Goal: Transaction & Acquisition: Purchase product/service

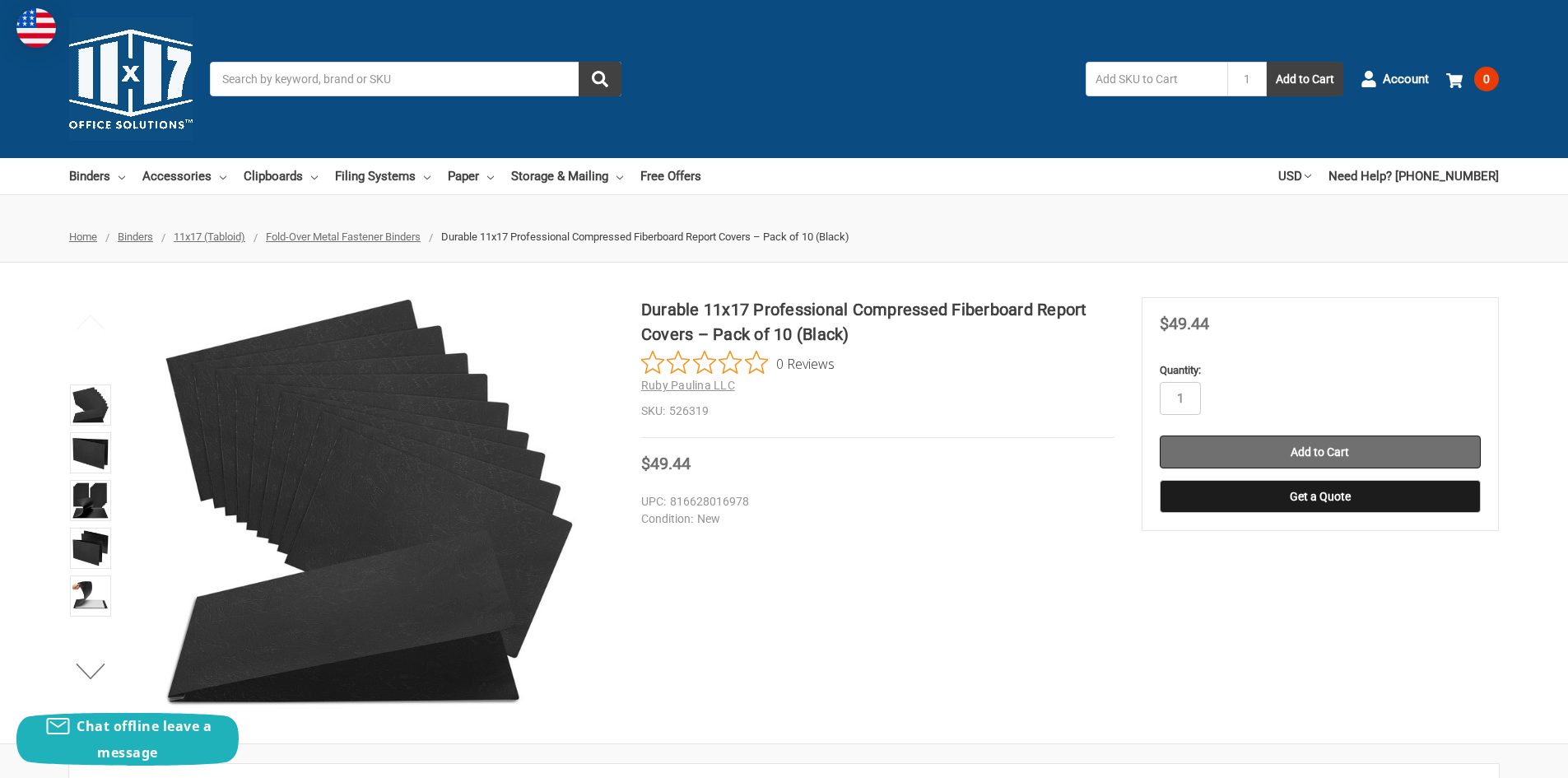
click at [1351, 444] on input "Add to Cart" at bounding box center [1320, 452] width 321 height 33
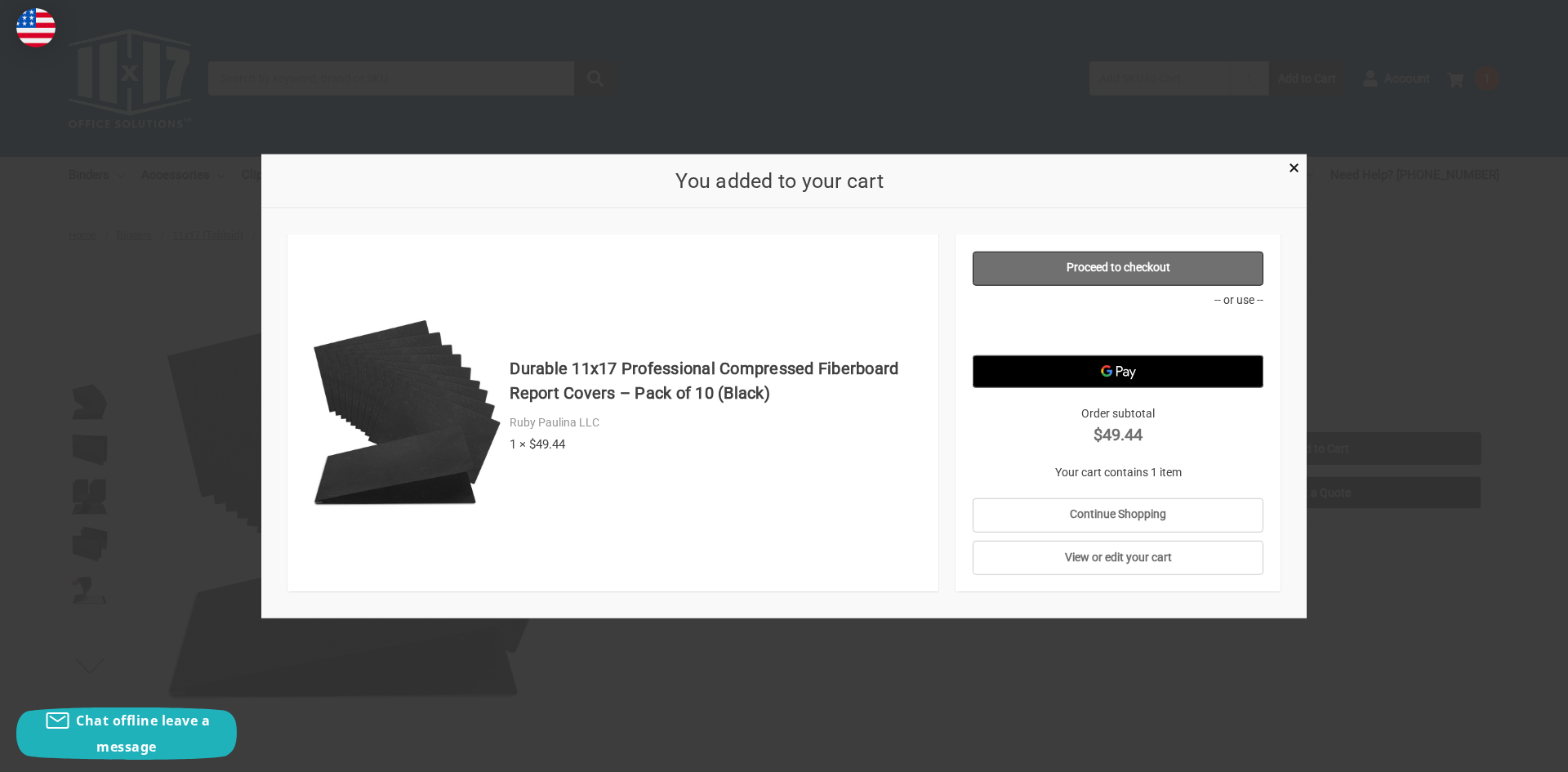
click at [1133, 265] on link "Proceed to checkout" at bounding box center [1119, 267] width 292 height 34
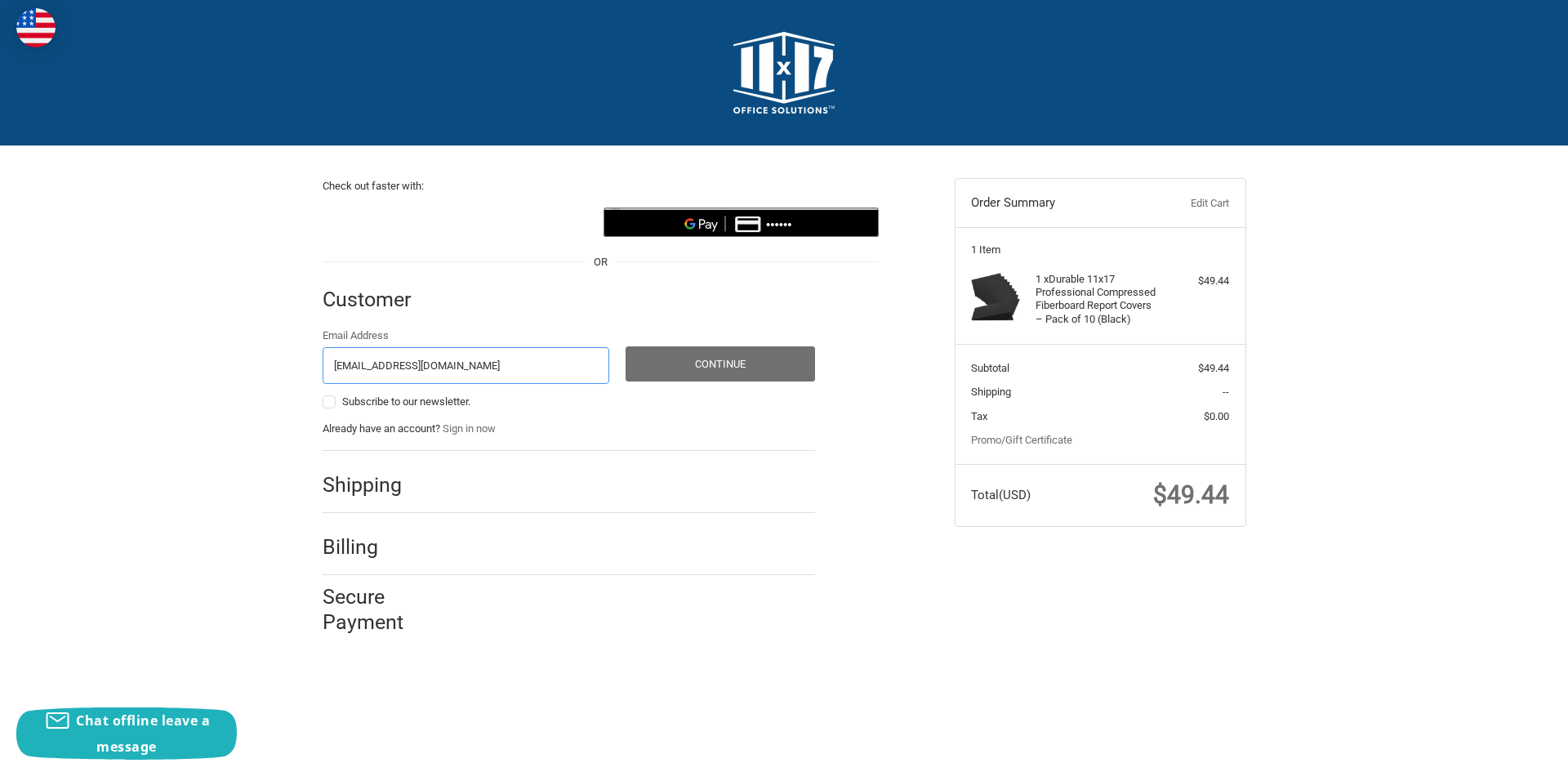
type input "[EMAIL_ADDRESS][DOMAIN_NAME]"
click at [719, 369] on button "Continue" at bounding box center [719, 363] width 189 height 35
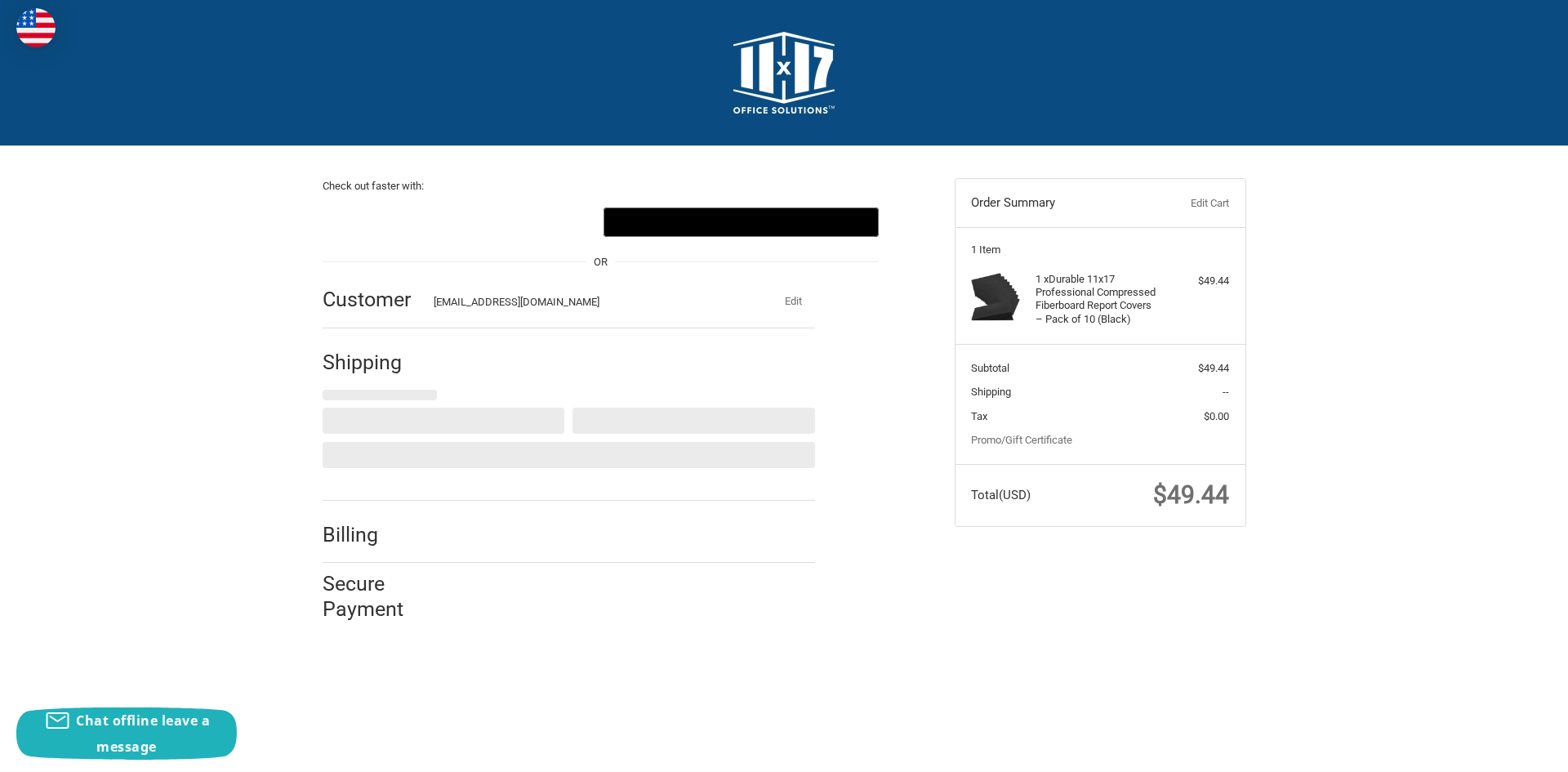
select select "US"
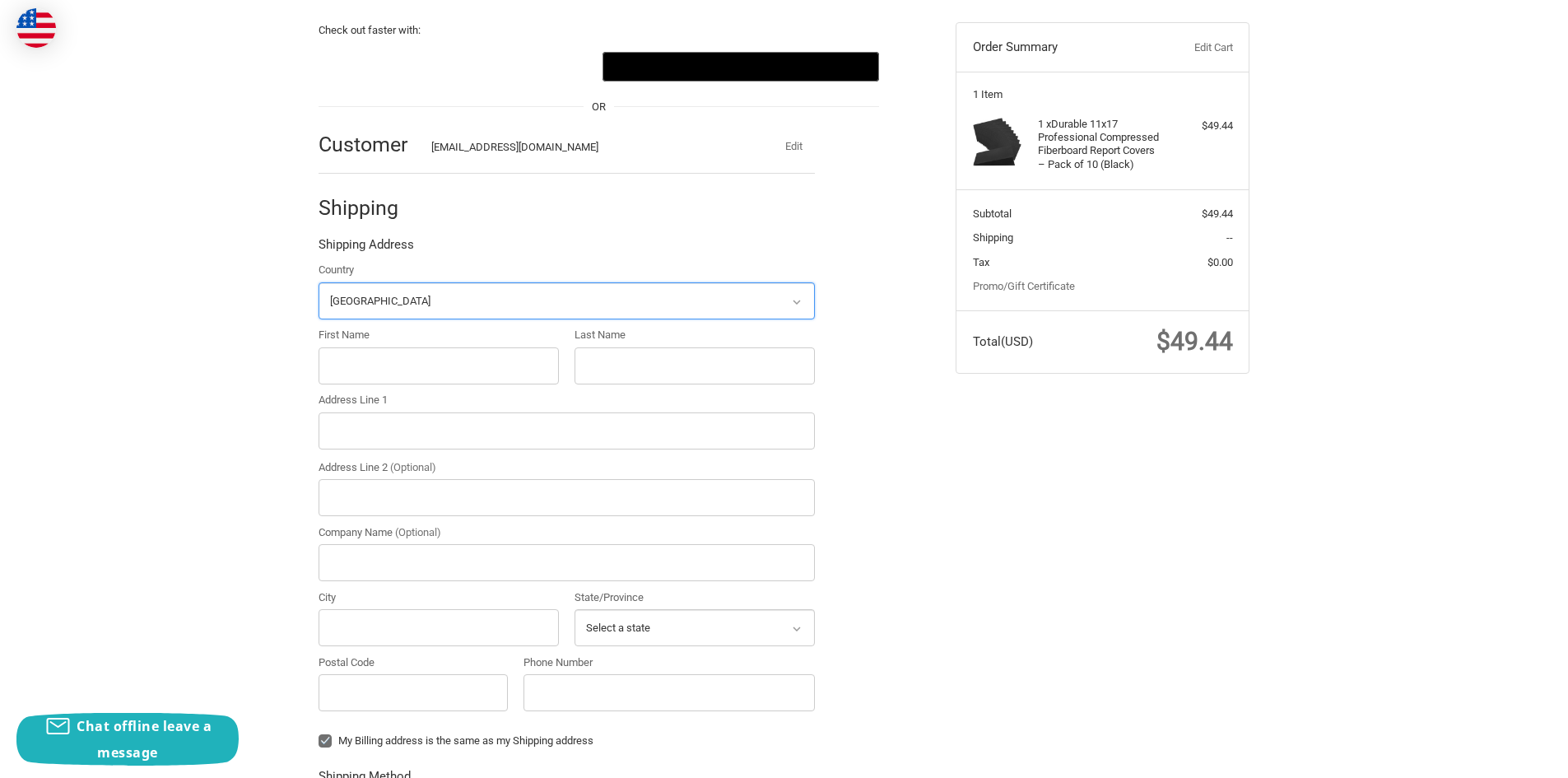
scroll to position [176, 0]
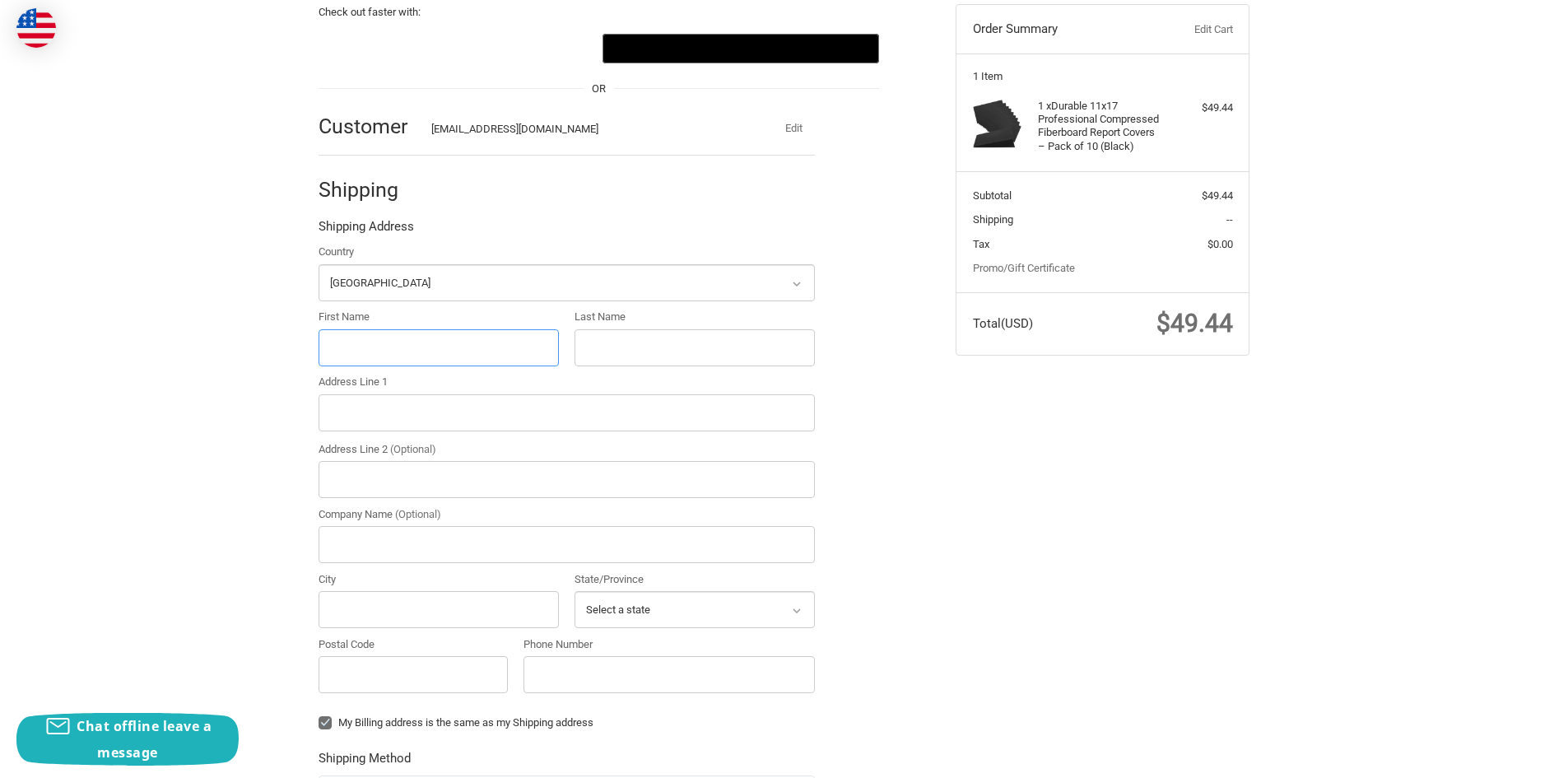
click at [424, 347] on input "First Name" at bounding box center [439, 347] width 240 height 37
type input "Bill"
type input "Fitzgibbon"
click at [458, 413] on input "Address Line 1" at bounding box center [567, 413] width 496 height 37
type input "ESI-Bill Fitzgibbon"
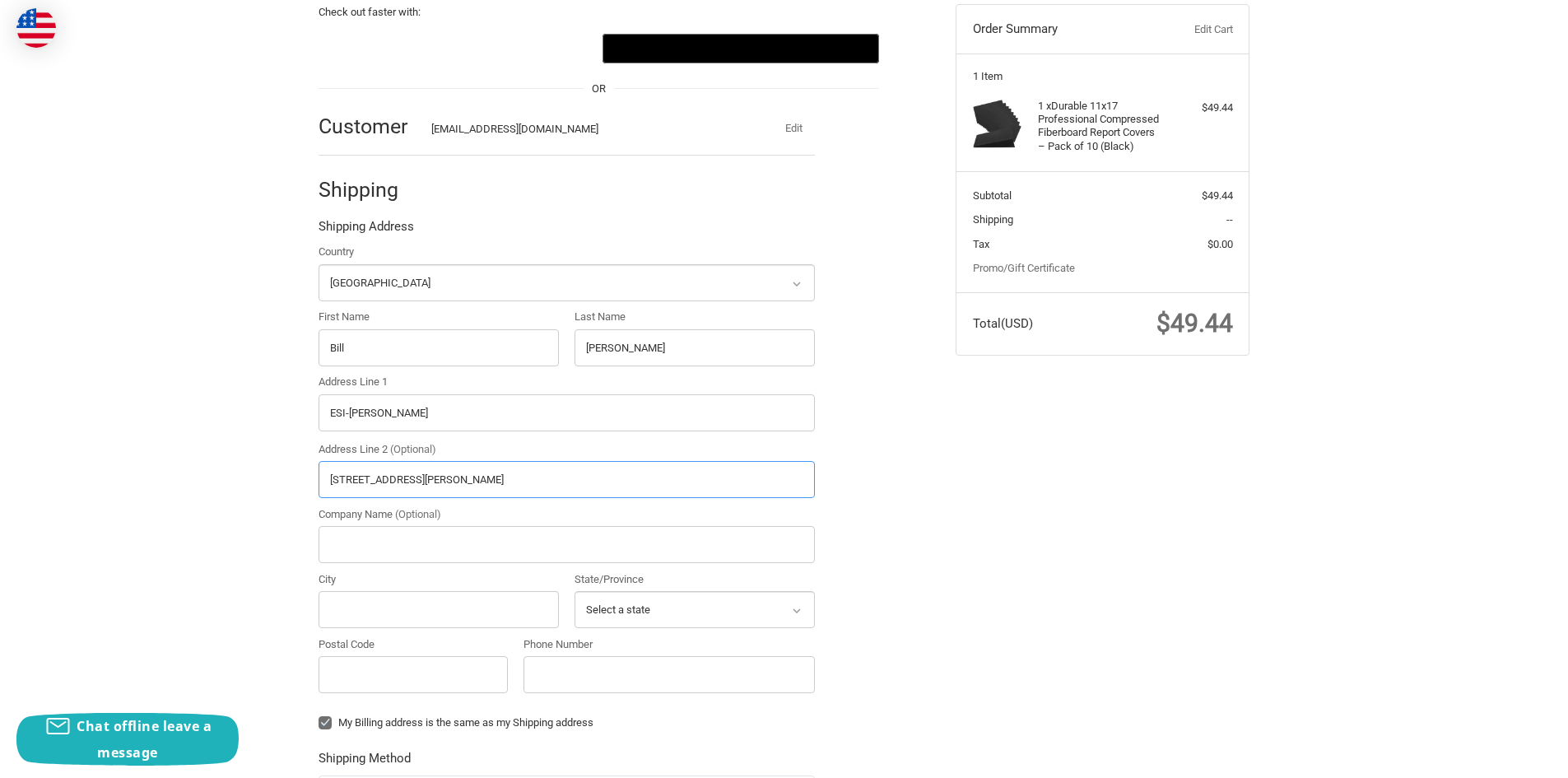
click at [451, 483] on input "2373 Lena Landegger Hichway" at bounding box center [567, 479] width 496 height 37
type input "2373 Lena Landegger Highway"
drag, startPoint x: 347, startPoint y: 412, endPoint x: 308, endPoint y: 410, distance: 39.1
click at [308, 410] on div "Check out faster with: @import url(//fonts.googleapis.com/css?family=Google+San…" at bounding box center [625, 541] width 637 height 1137
drag, startPoint x: 422, startPoint y: 409, endPoint x: 267, endPoint y: 416, distance: 155.2
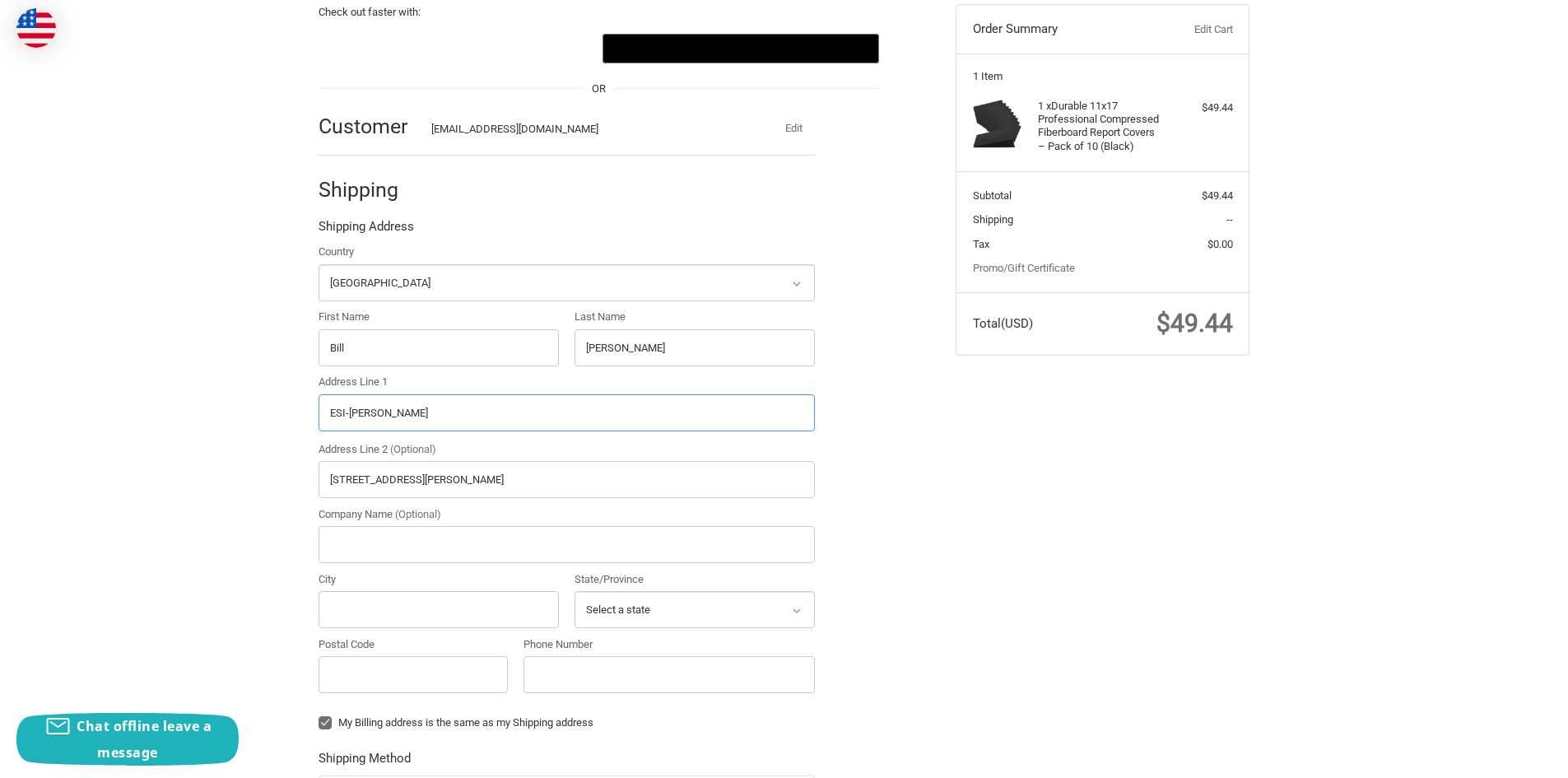
click at [267, 416] on div "Check out faster with: @import url(//fonts.googleapis.com/css?family=Google+San…" at bounding box center [784, 548] width 1568 height 1153
drag, startPoint x: 476, startPoint y: 478, endPoint x: 283, endPoint y: 472, distance: 193.1
click at [261, 471] on div "Check out faster with: @import url(//fonts.googleapis.com/css?family=Google+San…" at bounding box center [784, 548] width 1568 height 1153
click at [361, 398] on input "Address Line 1" at bounding box center [567, 413] width 496 height 37
paste input "2373 Lena Landegger Highway"
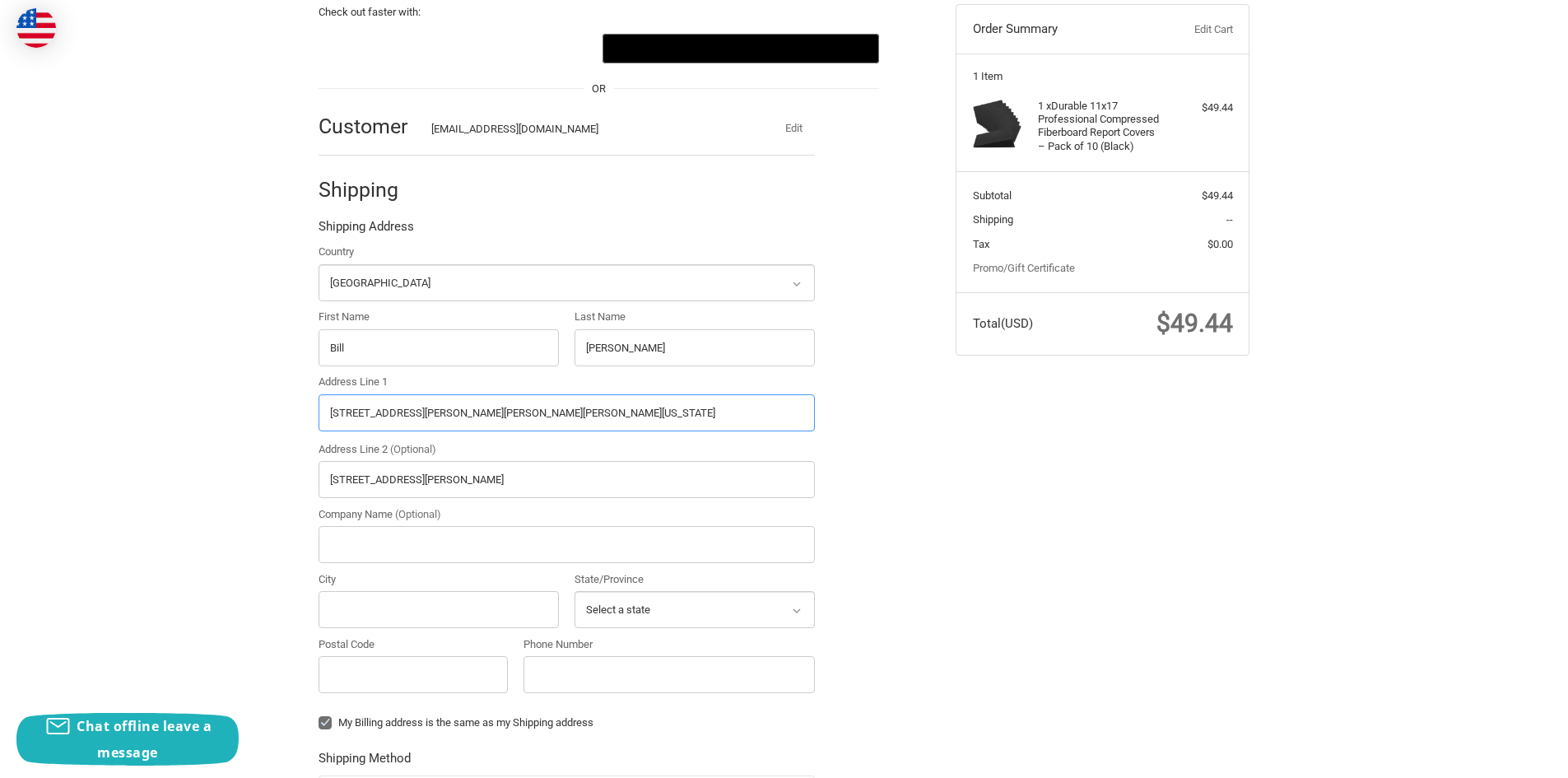
type input "2373 Lena Landegger Highway, Perdue Hill, Alabama, 36470"
drag, startPoint x: 497, startPoint y: 477, endPoint x: 306, endPoint y: 474, distance: 191.0
click at [316, 476] on div "Address Line 2 (Optional) 2373 Lena Landegger Highway" at bounding box center [567, 470] width 513 height 57
click at [377, 531] on input "Company Name (Optional)" at bounding box center [567, 544] width 496 height 37
type input "ESI-Bill Fitzgibbon"
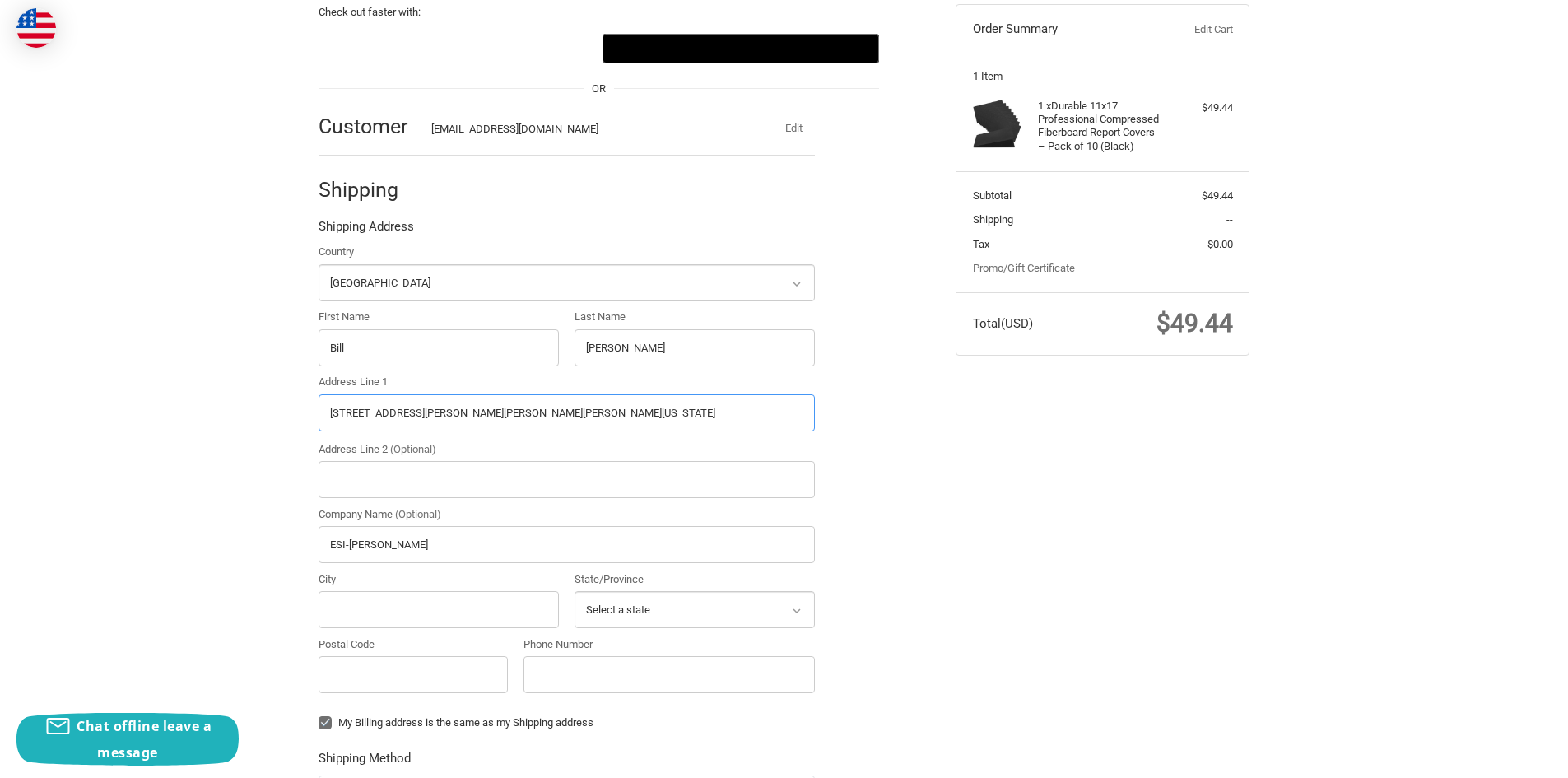
drag, startPoint x: 622, startPoint y: 413, endPoint x: 478, endPoint y: 413, distance: 144.0
click at [476, 413] on input "2373 Lena Landegger Highway, Perdue Hill, Alabama, 36470" at bounding box center [567, 413] width 496 height 37
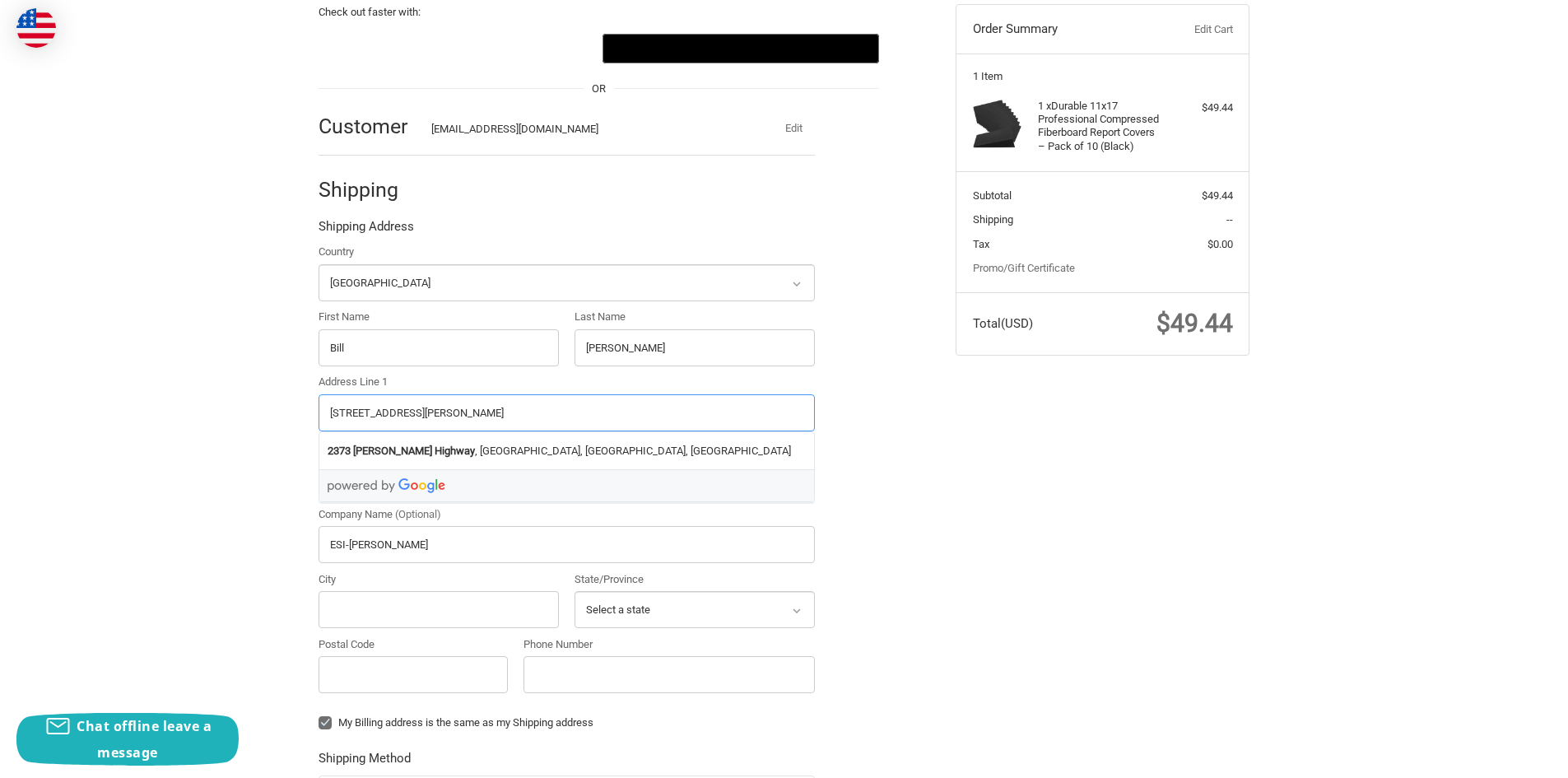
type input "2373 Lena Landegger Highway"
click at [425, 600] on input "City" at bounding box center [439, 609] width 240 height 37
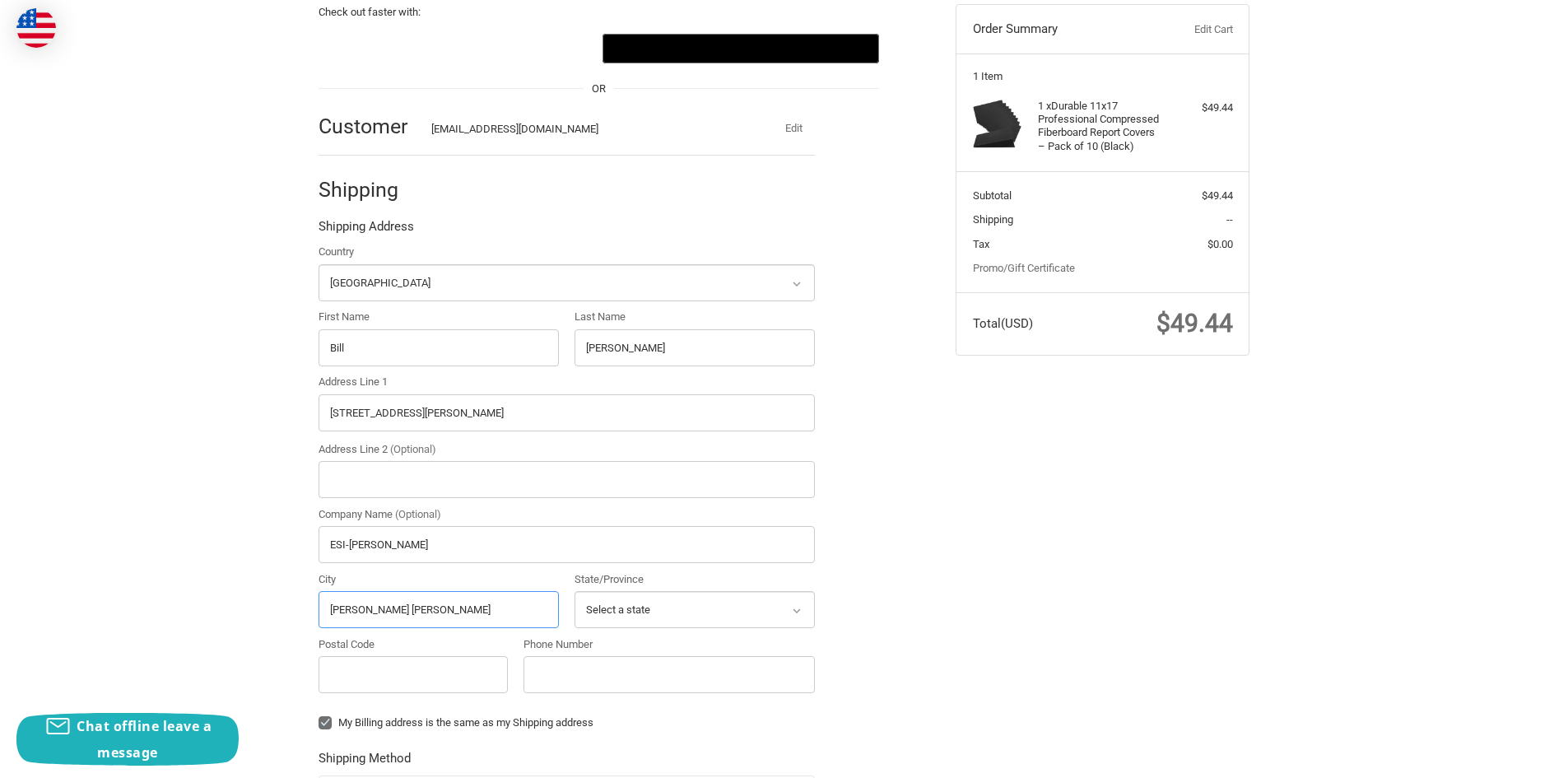
type input "Perdue Hill"
click at [796, 615] on icon at bounding box center [797, 611] width 15 height 15
click at [794, 609] on icon at bounding box center [797, 610] width 8 height 5
click at [685, 600] on select "Select a state Alabama Alaska American Samoa Arizona Arkansas Armed Forces Amer…" at bounding box center [694, 609] width 240 height 37
select select "AL"
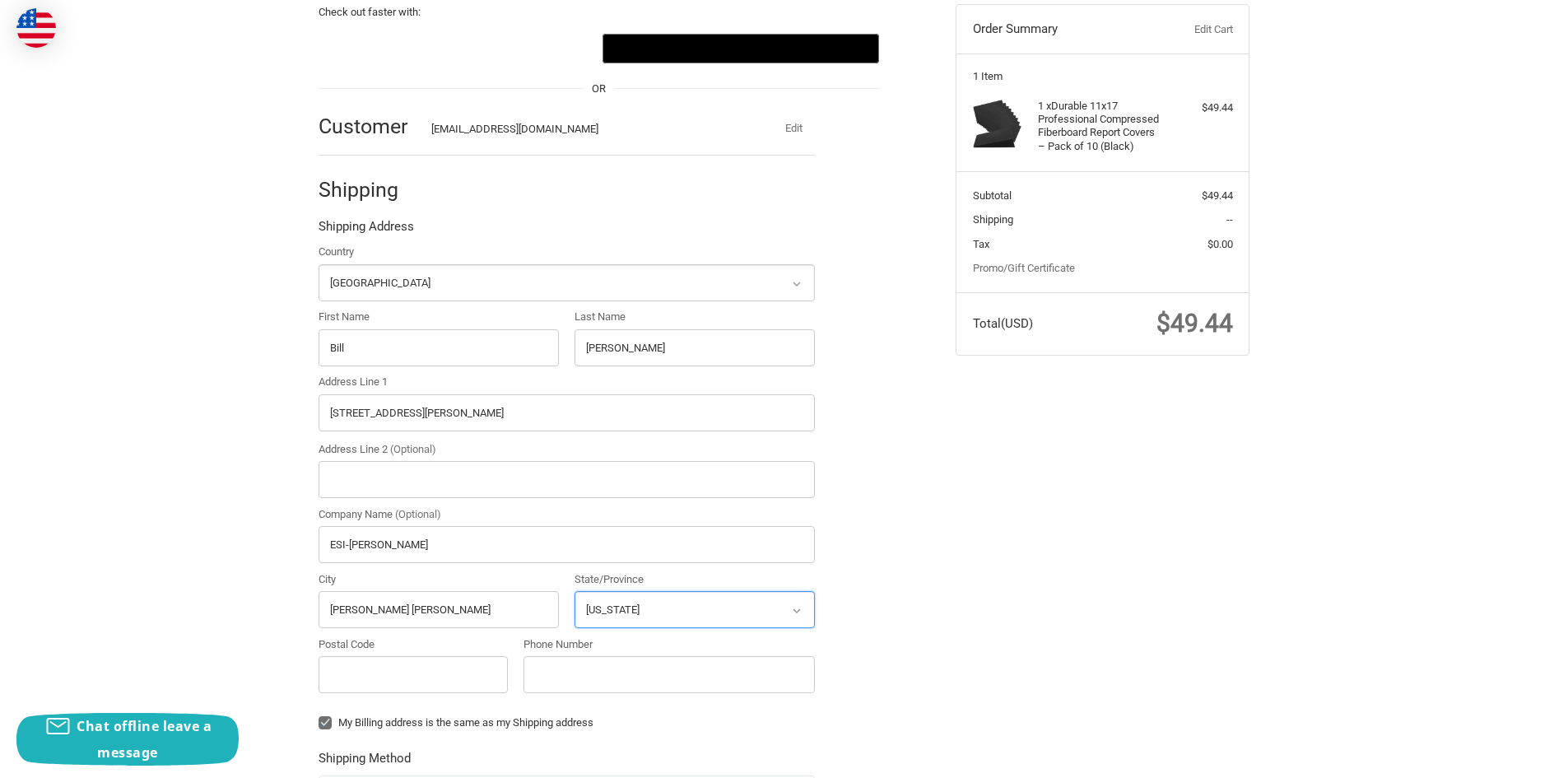
click at [574, 591] on select "Select a state Alabama Alaska American Samoa Arizona Arkansas Armed Forces Amer…" at bounding box center [694, 609] width 240 height 37
click at [426, 676] on input "Postal Code" at bounding box center [414, 674] width 190 height 37
type input "36470"
click at [571, 668] on input "Phone Number" at bounding box center [669, 674] width 291 height 37
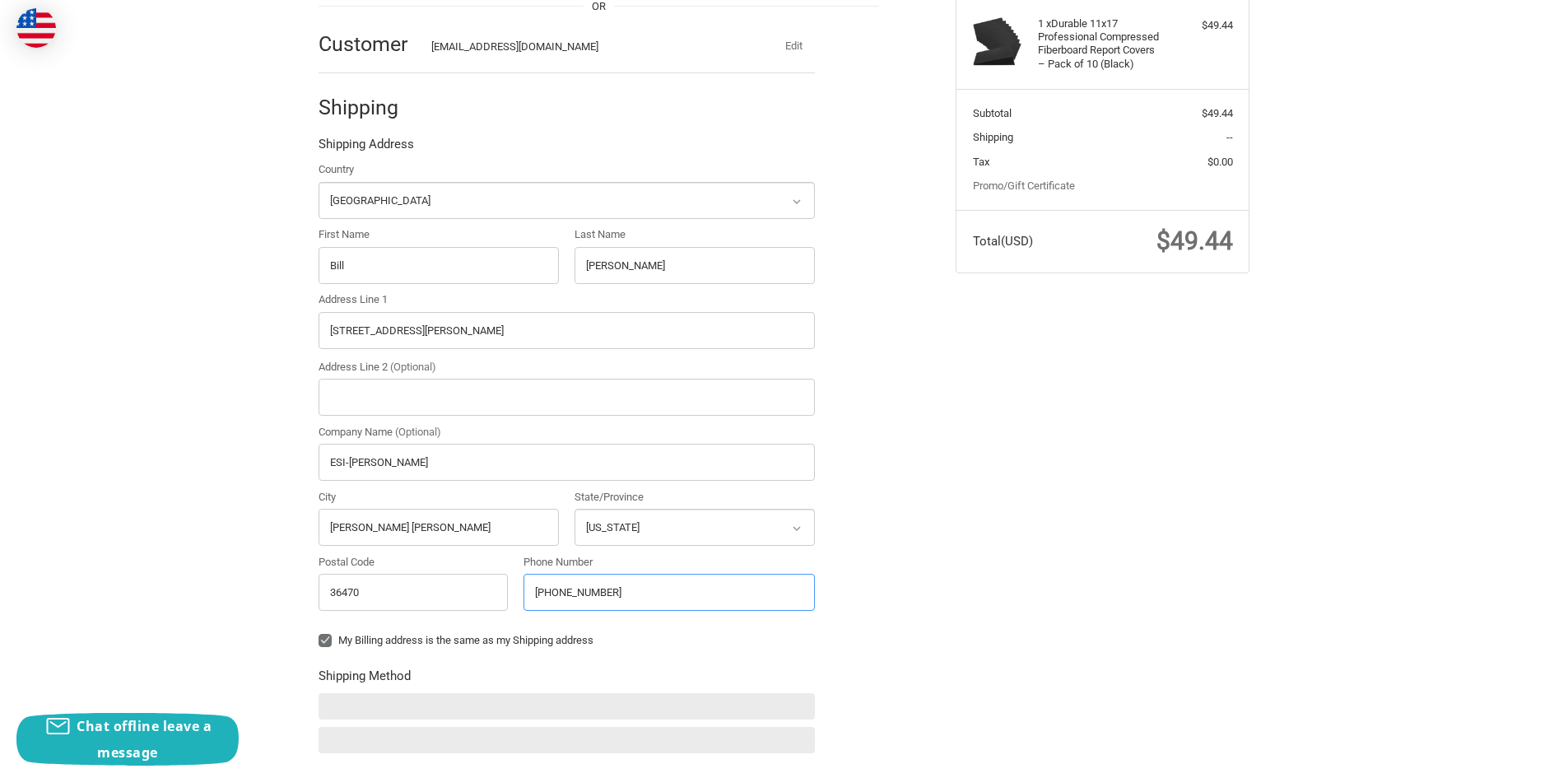
type input "479-586-2189"
click at [327, 641] on label "My Billing address is the same as my Shipping address" at bounding box center [567, 640] width 496 height 13
click at [320, 633] on input "My Billing address is the same as my Shipping address" at bounding box center [319, 632] width 1 height 1
checkbox input "false"
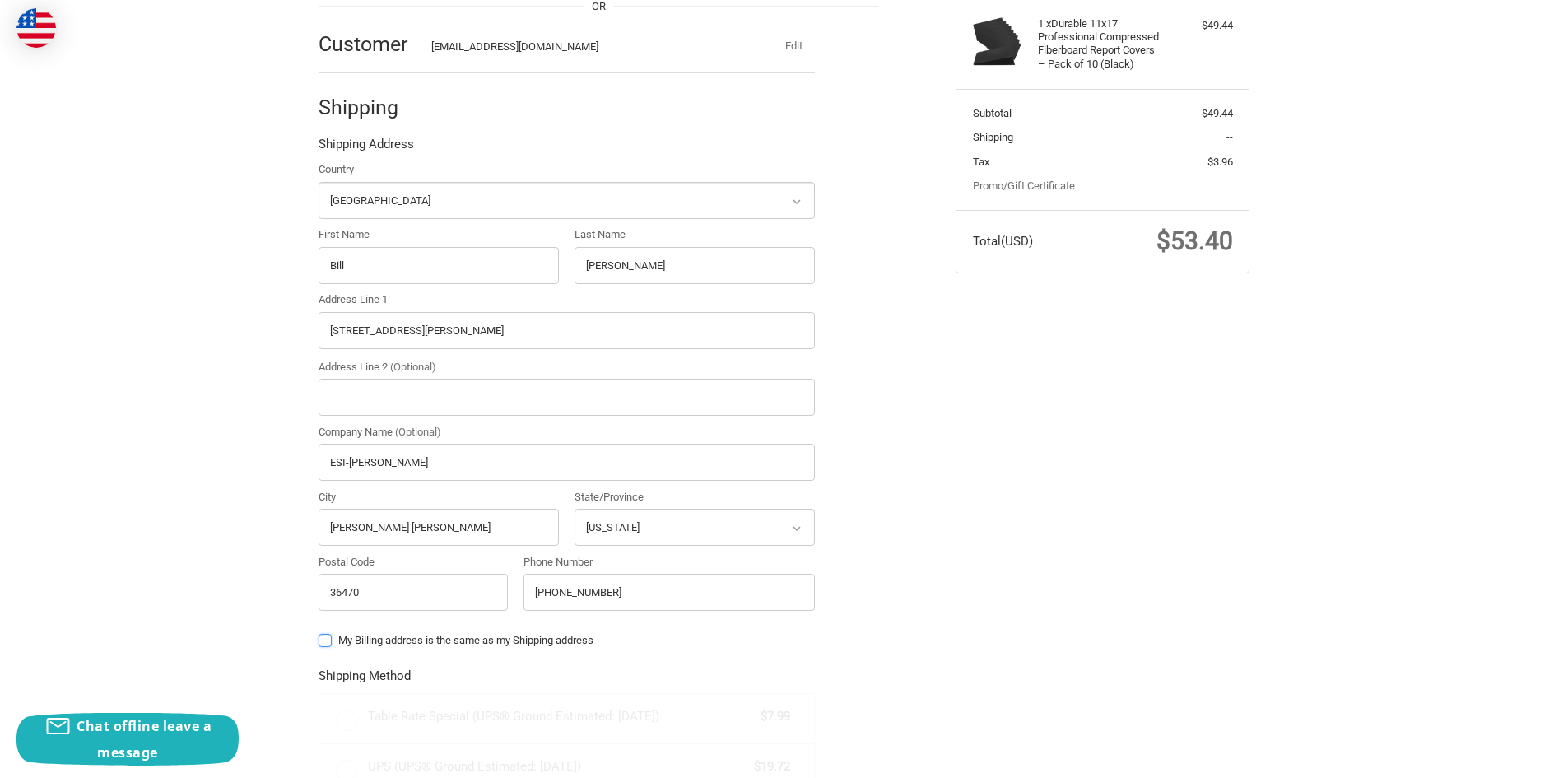
radio input "true"
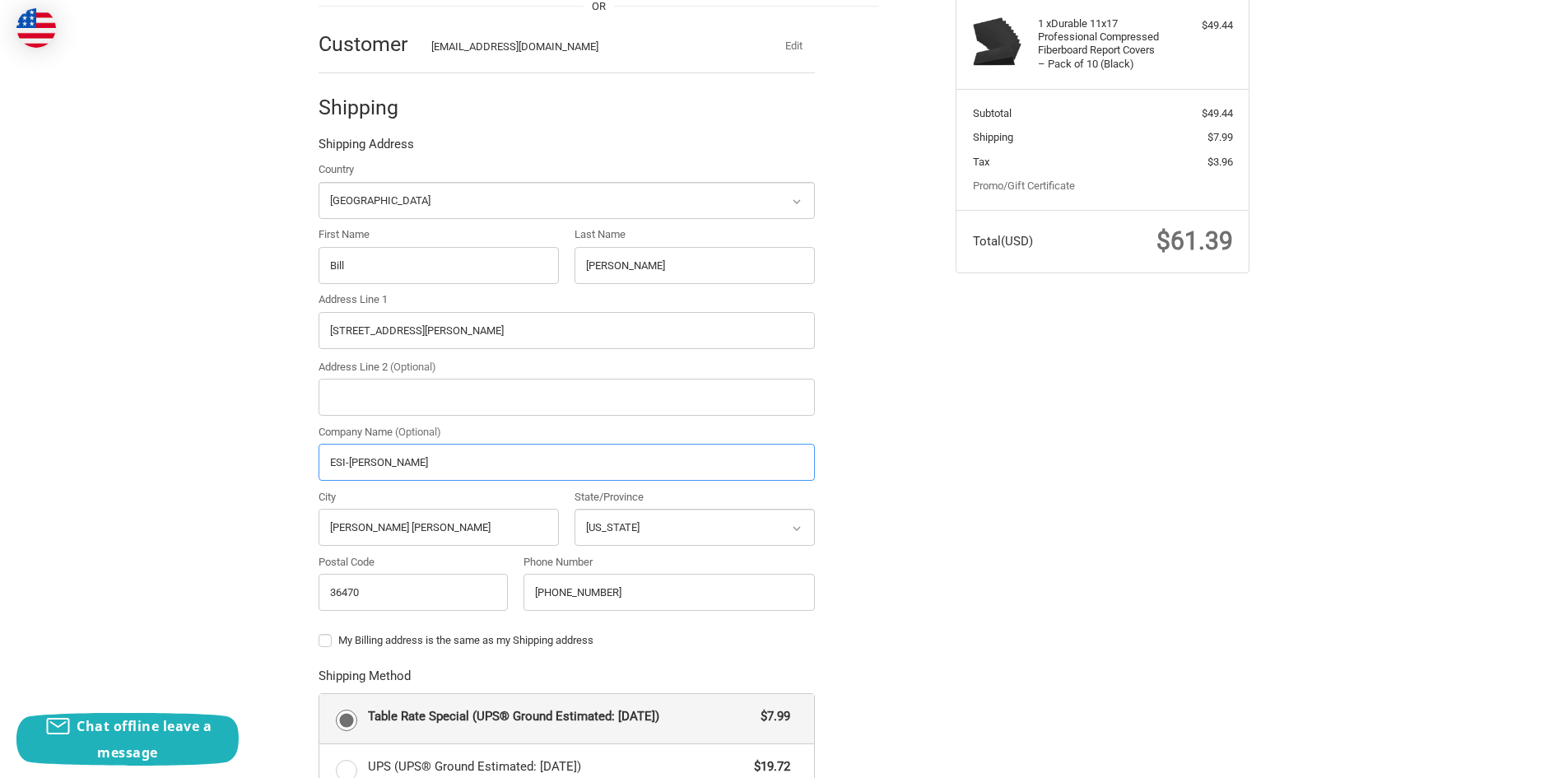
drag, startPoint x: 425, startPoint y: 460, endPoint x: 345, endPoint y: 469, distance: 80.5
click at [345, 469] on input "ESI-Bill Fitzgibbon" at bounding box center [567, 462] width 496 height 37
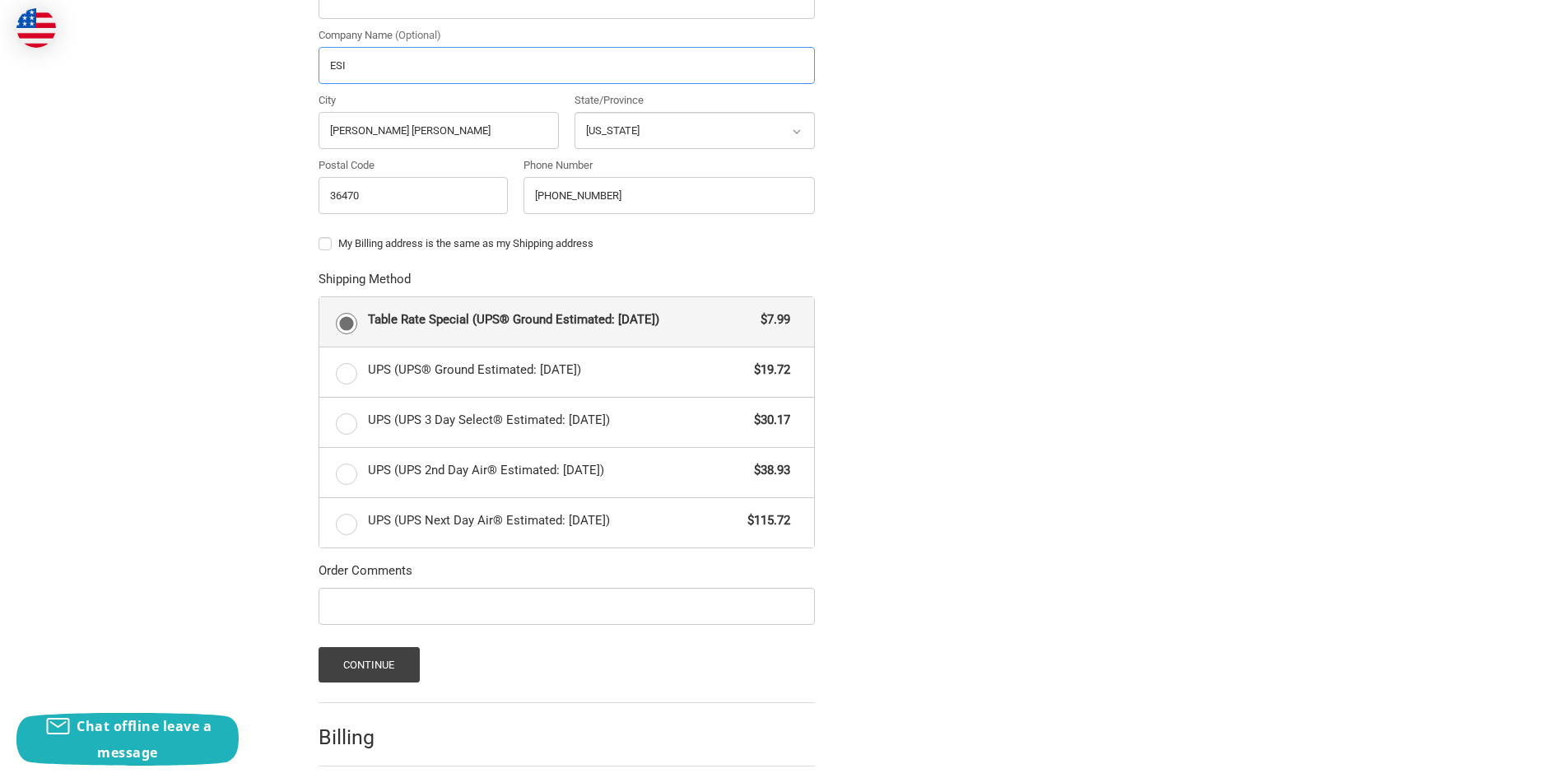
scroll to position [736, 0]
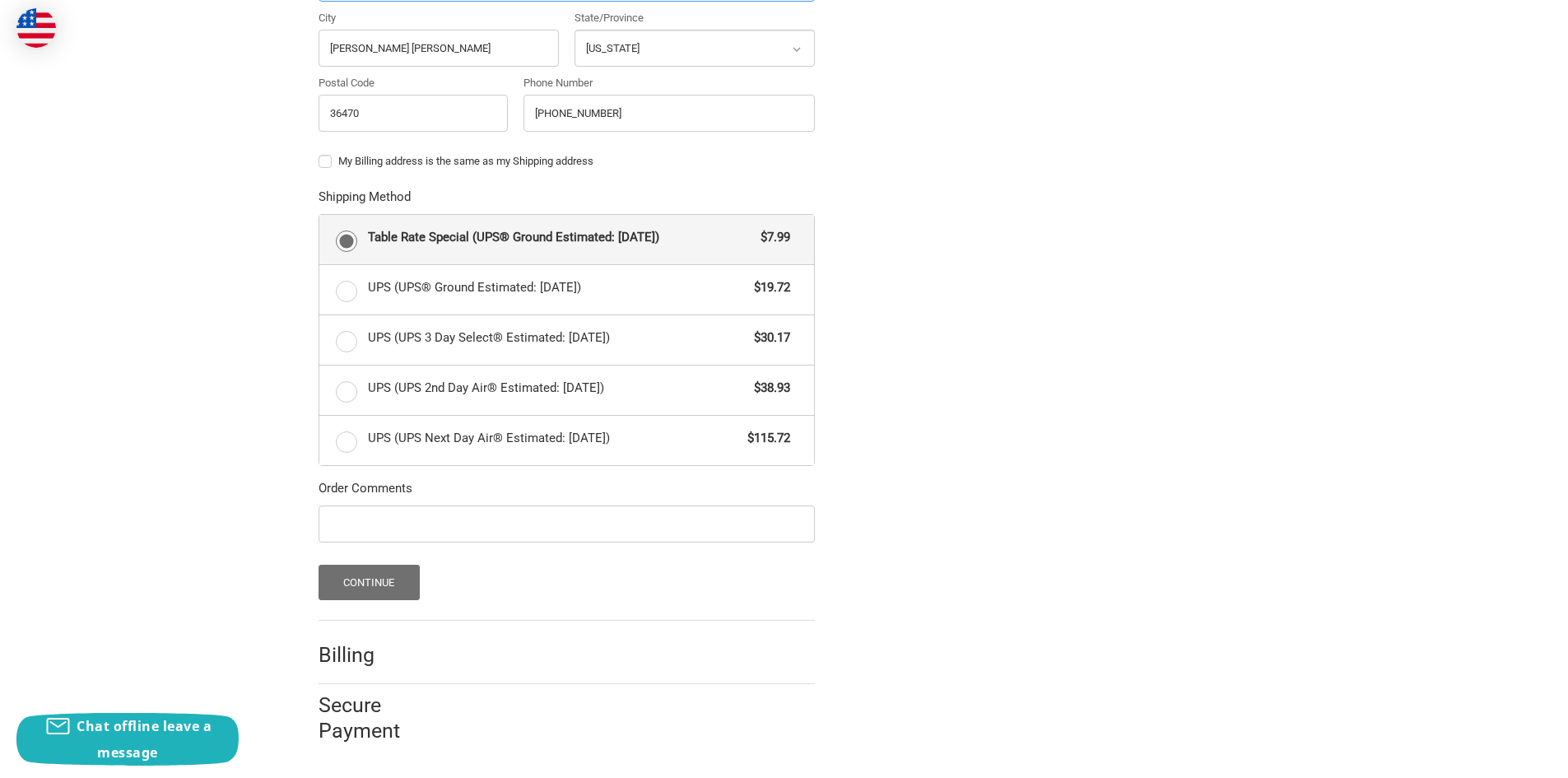
type input "ESI"
click at [372, 586] on button "Continue" at bounding box center [369, 582] width 102 height 35
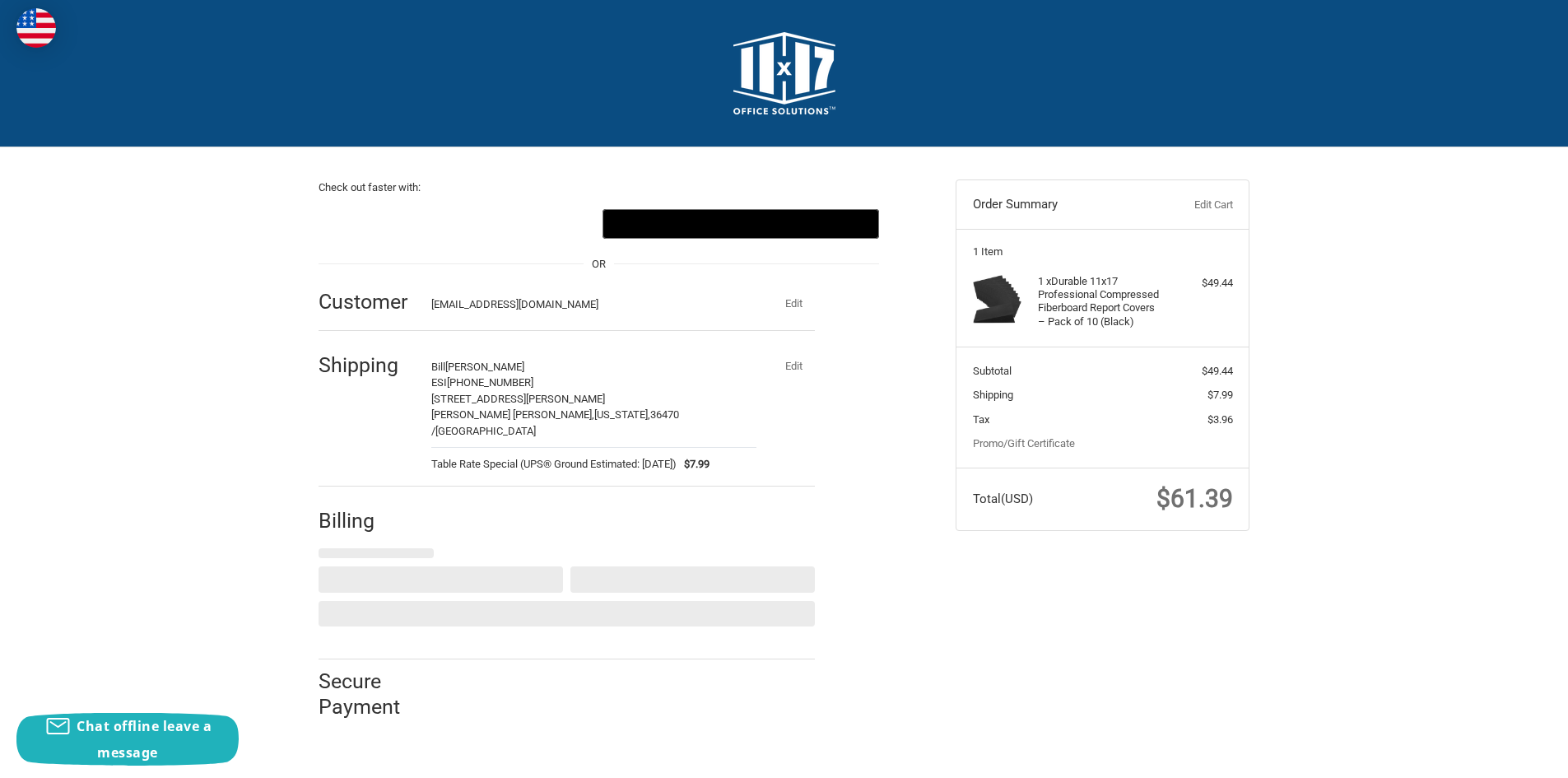
scroll to position [0, 0]
select select "US"
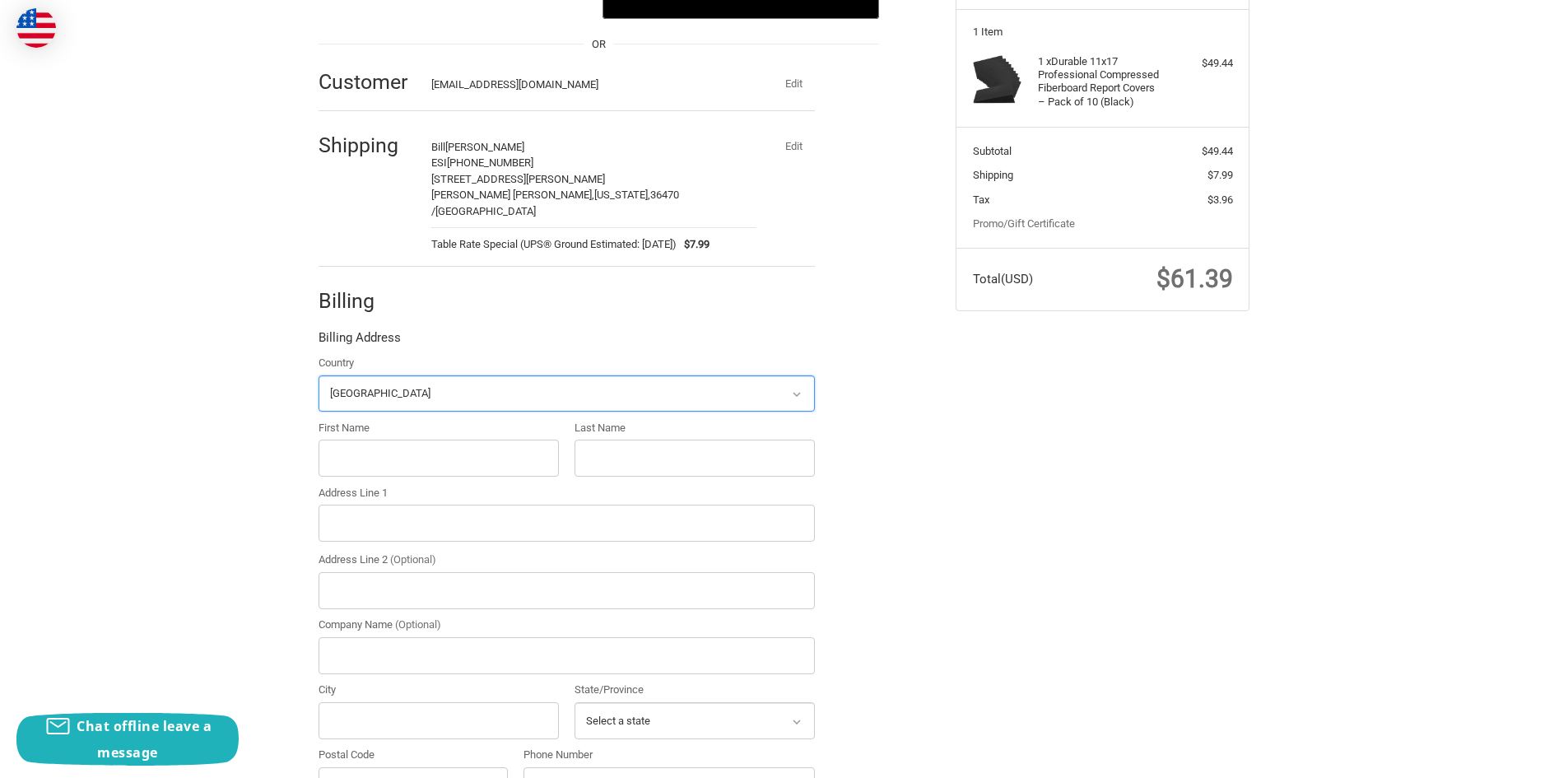
scroll to position [314, 0]
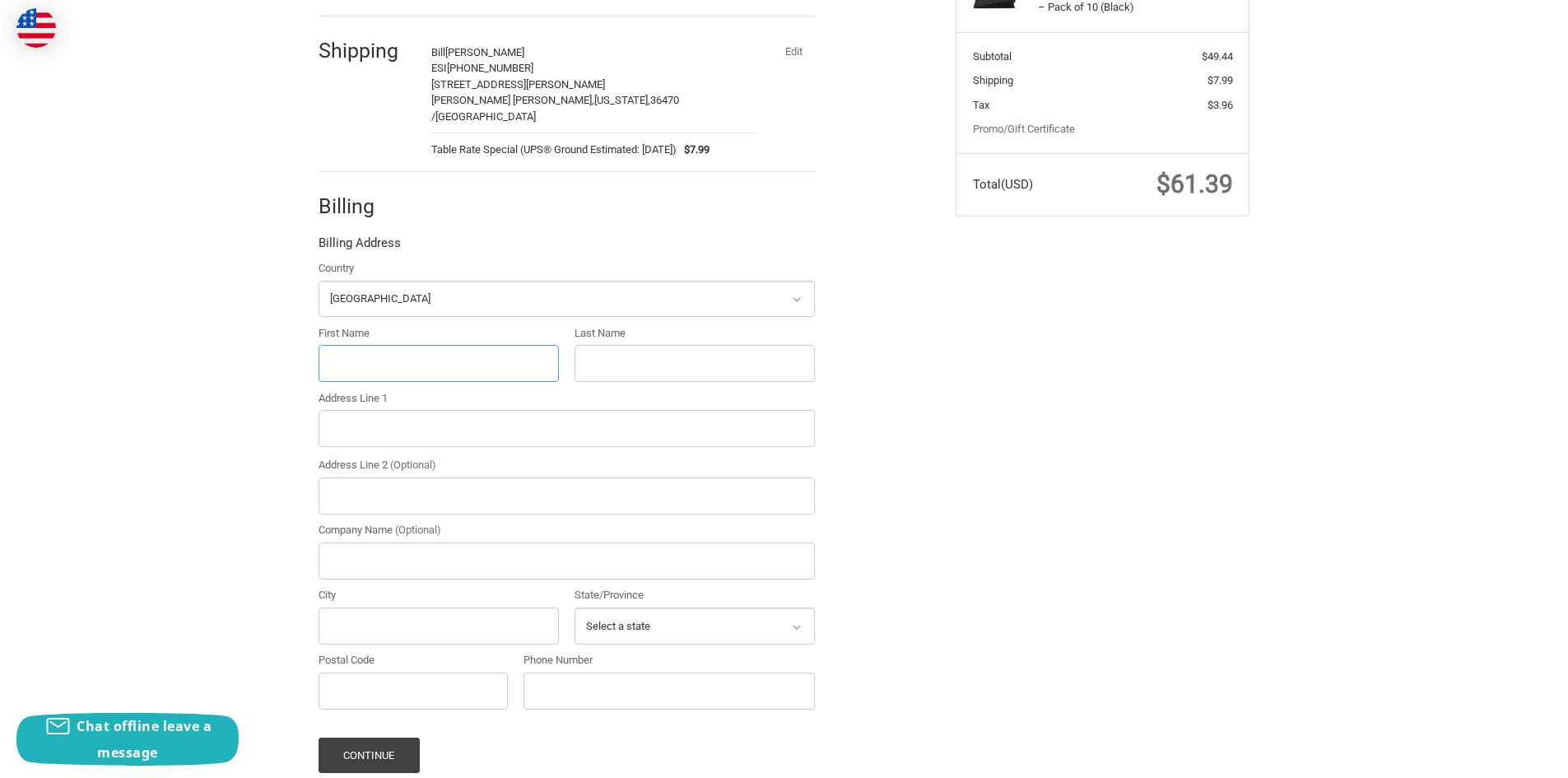
click at [393, 351] on input "First Name" at bounding box center [439, 362] width 240 height 37
type input "William"
type input "Fitzgibbon"
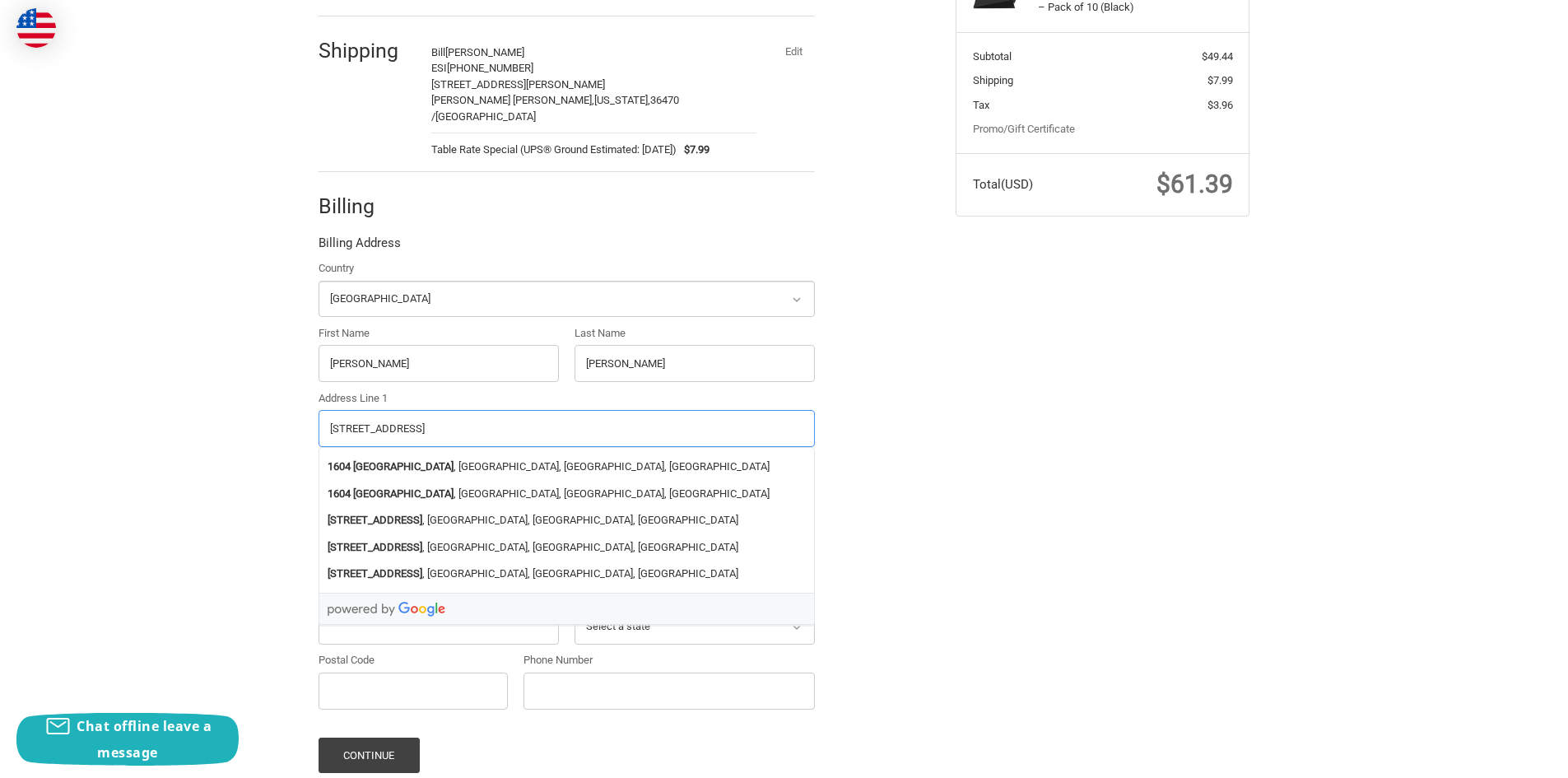
type input "1604 W Oak Street"
click at [259, 575] on div "Check out faster with: @import url(//fonts.googleapis.com/css?family=Google+San…" at bounding box center [784, 352] width 1568 height 1039
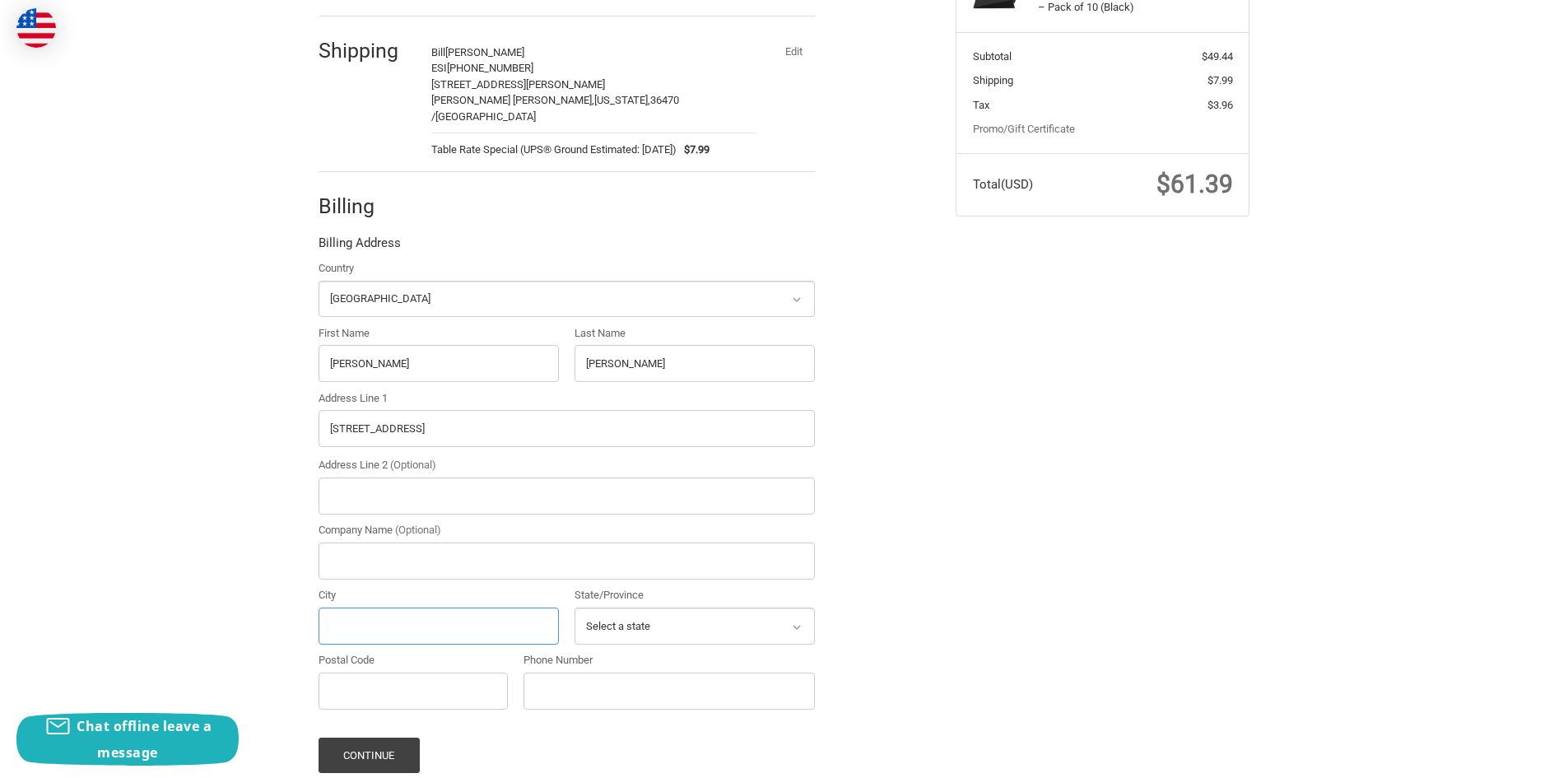
click at [364, 607] on input "City" at bounding box center [439, 625] width 240 height 37
type input "Rogers"
click at [637, 609] on select "Select a state Alabama Alaska American Samoa Arizona Arkansas Armed Forces Amer…" at bounding box center [694, 625] width 240 height 37
select select "AR"
click at [574, 607] on select "Select a state Alabama Alaska American Samoa Arizona Arkansas Armed Forces Amer…" at bounding box center [694, 625] width 240 height 37
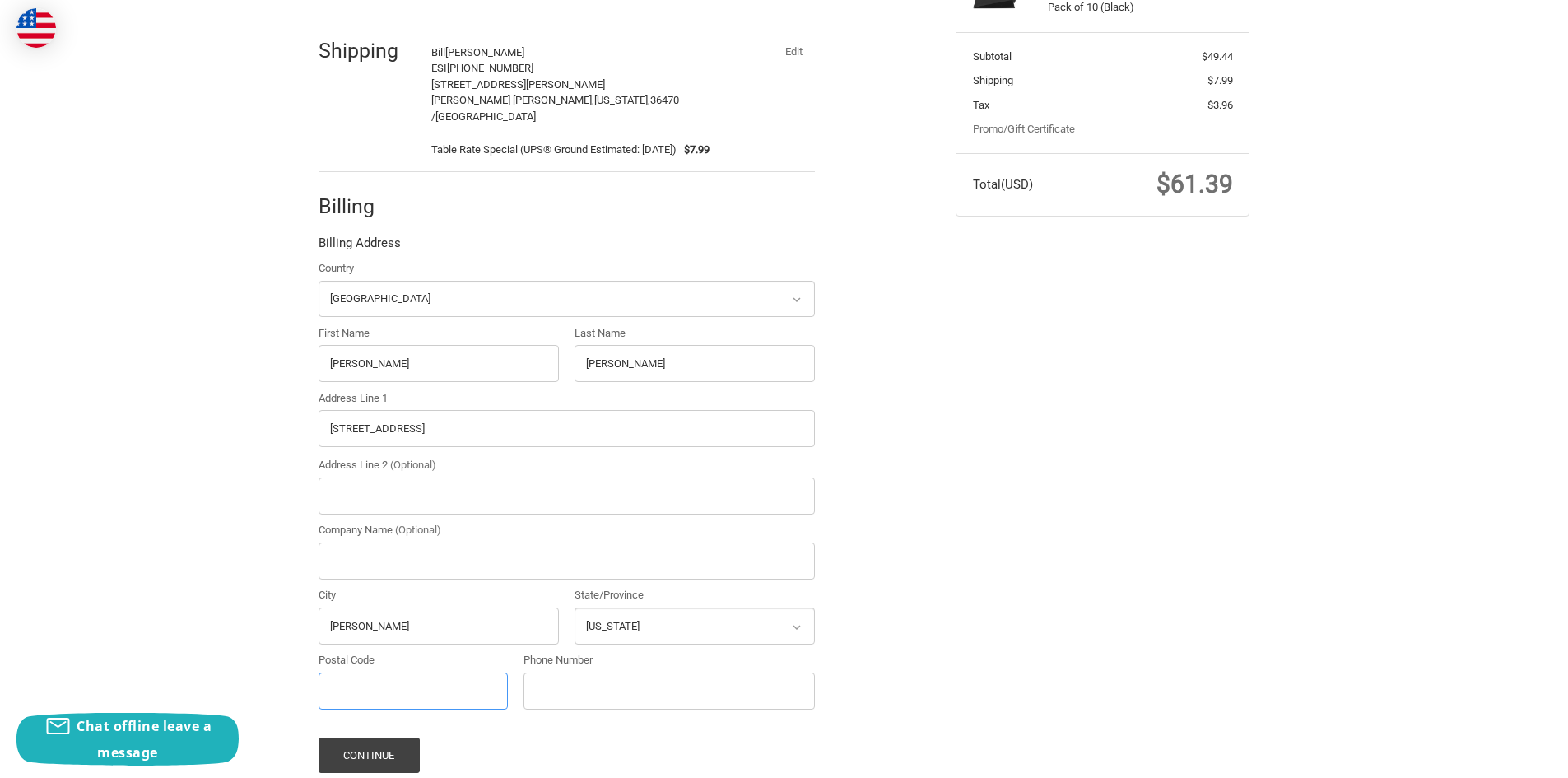
click at [418, 681] on input "Postal Code" at bounding box center [414, 691] width 190 height 37
type input "72758"
click at [552, 678] on input "Phone Number" at bounding box center [669, 691] width 291 height 37
type input "4795862189"
drag, startPoint x: 1036, startPoint y: 543, endPoint x: 916, endPoint y: 548, distance: 120.1
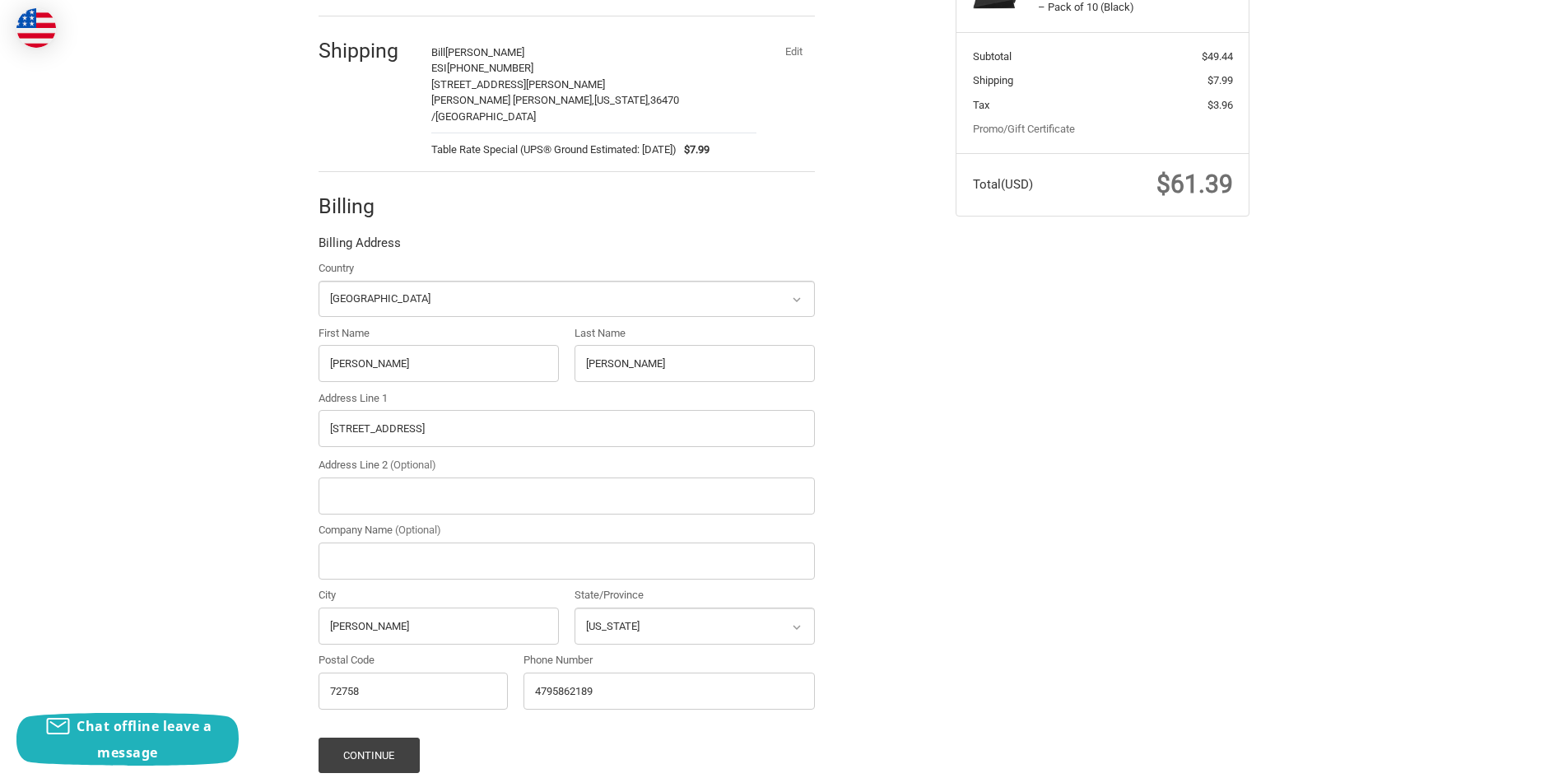
click at [1034, 543] on div "Check out faster with: @import url(//fonts.googleapis.com/css?family=Google+San…" at bounding box center [784, 352] width 988 height 1039
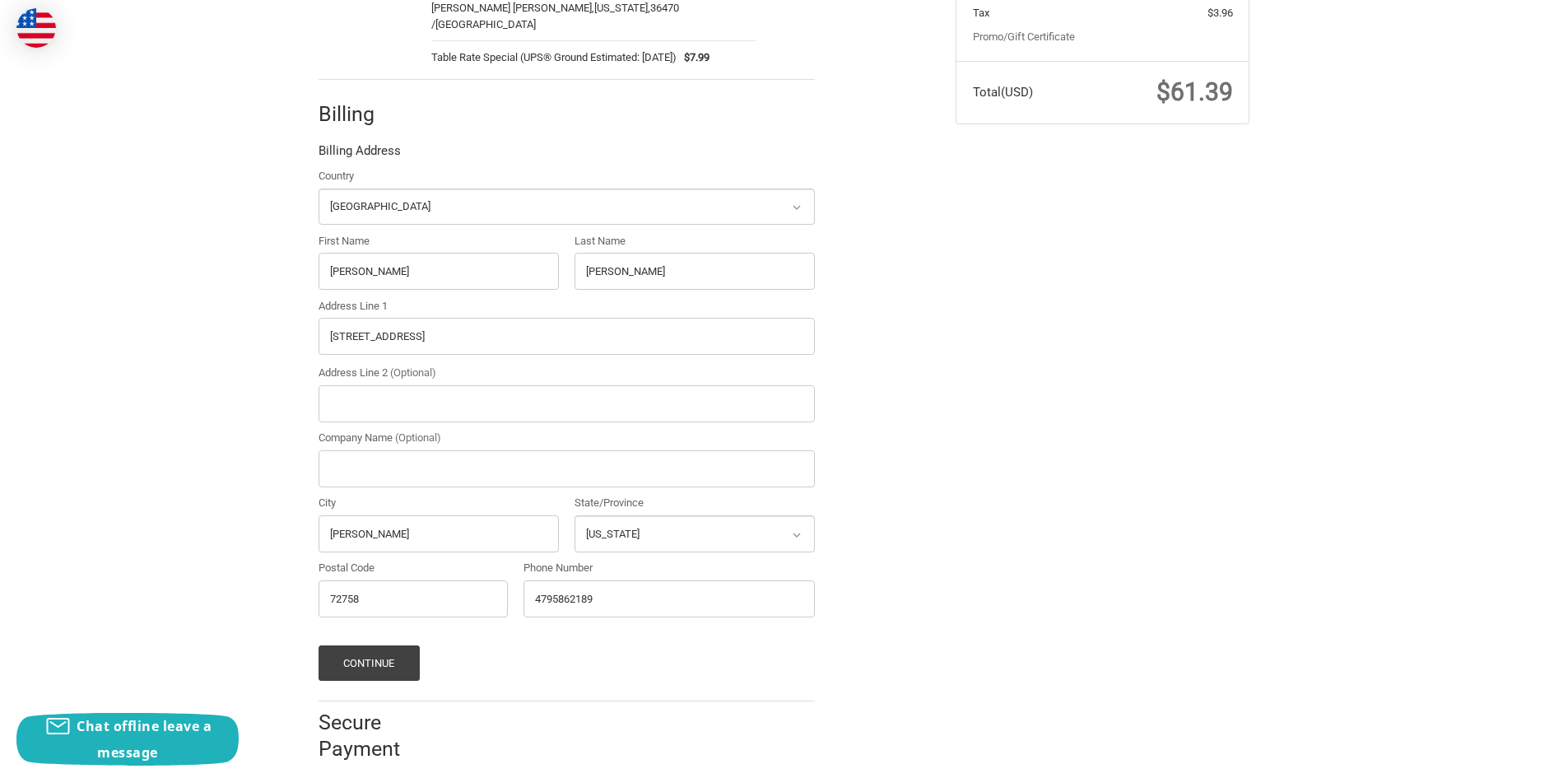
scroll to position [408, 0]
click at [383, 647] on button "Continue" at bounding box center [369, 660] width 102 height 35
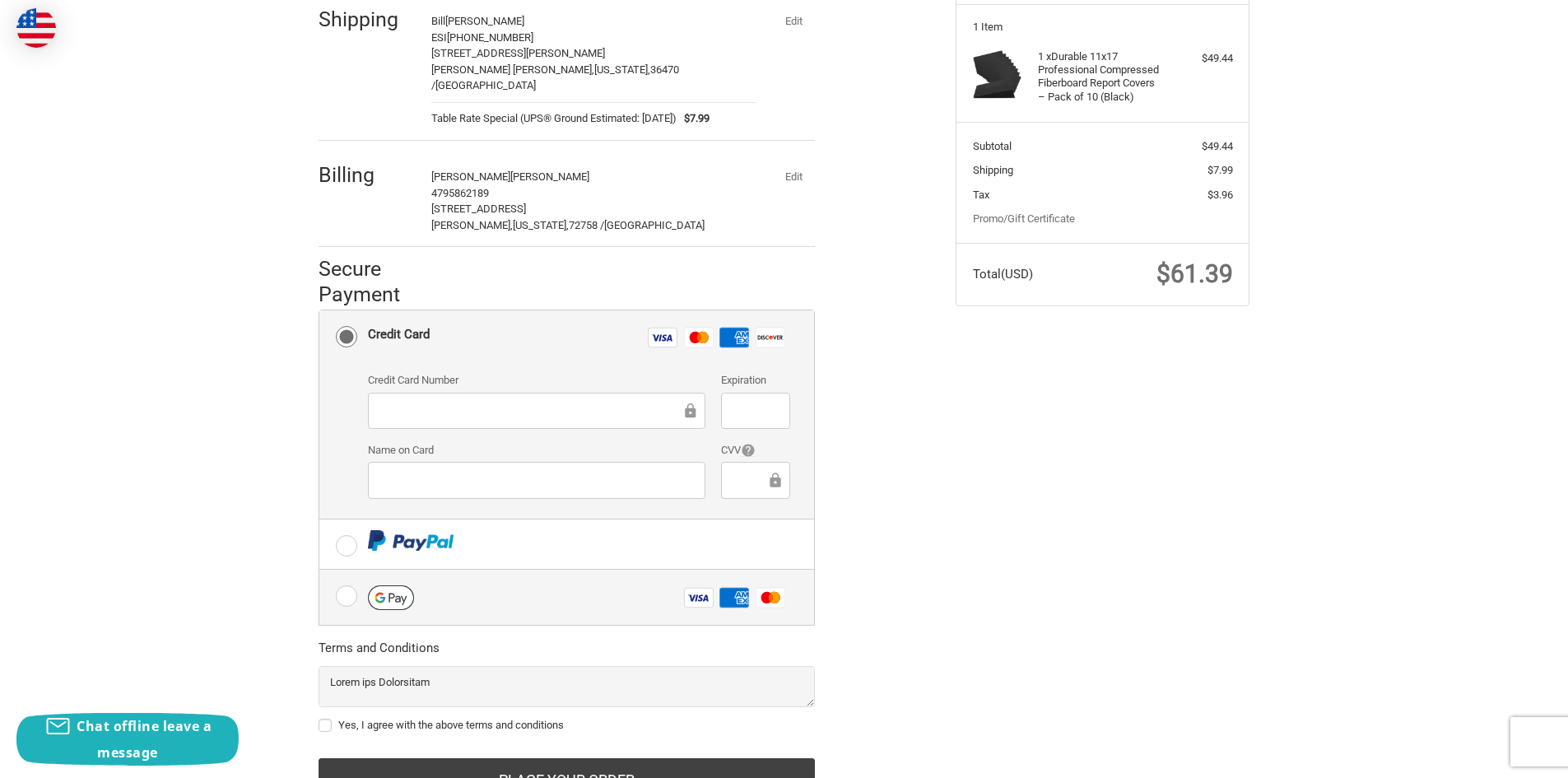
scroll to position [287, 0]
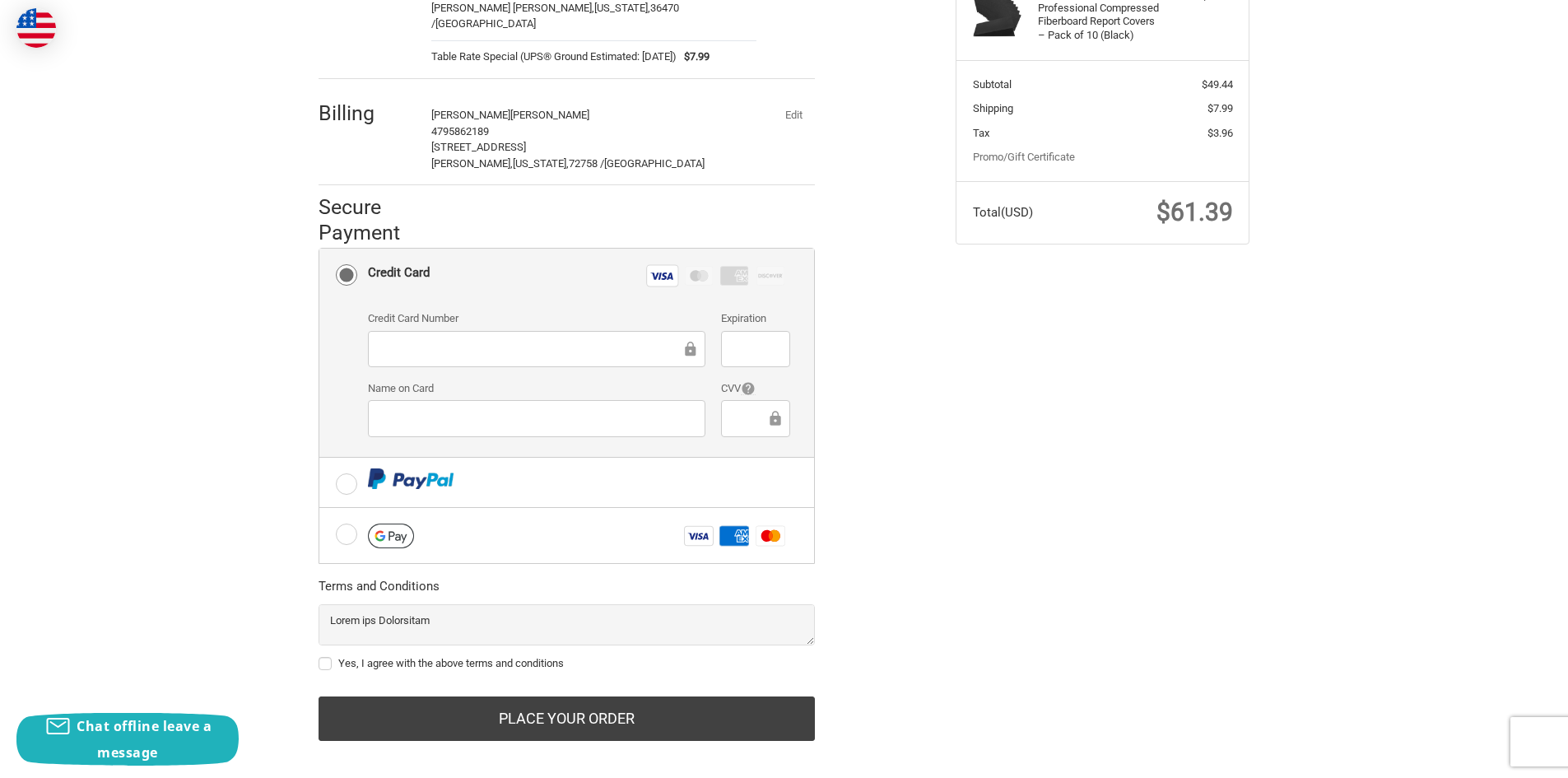
click at [327, 657] on label "Yes, I agree with the above terms and conditions" at bounding box center [567, 663] width 496 height 13
click at [320, 655] on input "Yes, I agree with the above terms and conditions" at bounding box center [319, 655] width 1 height 1
checkbox input "true"
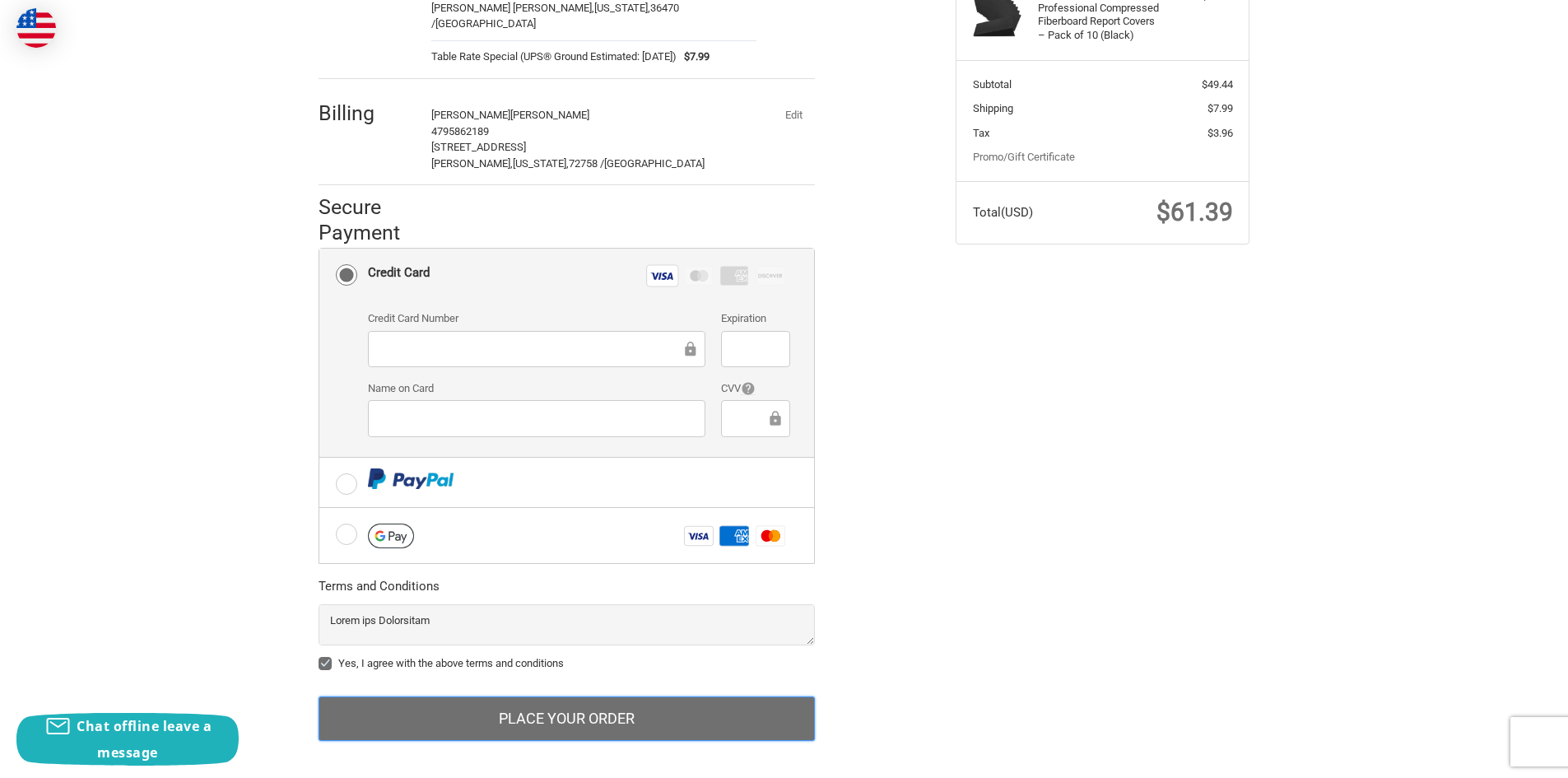
click at [568, 698] on button "Place Your Order" at bounding box center [567, 718] width 496 height 45
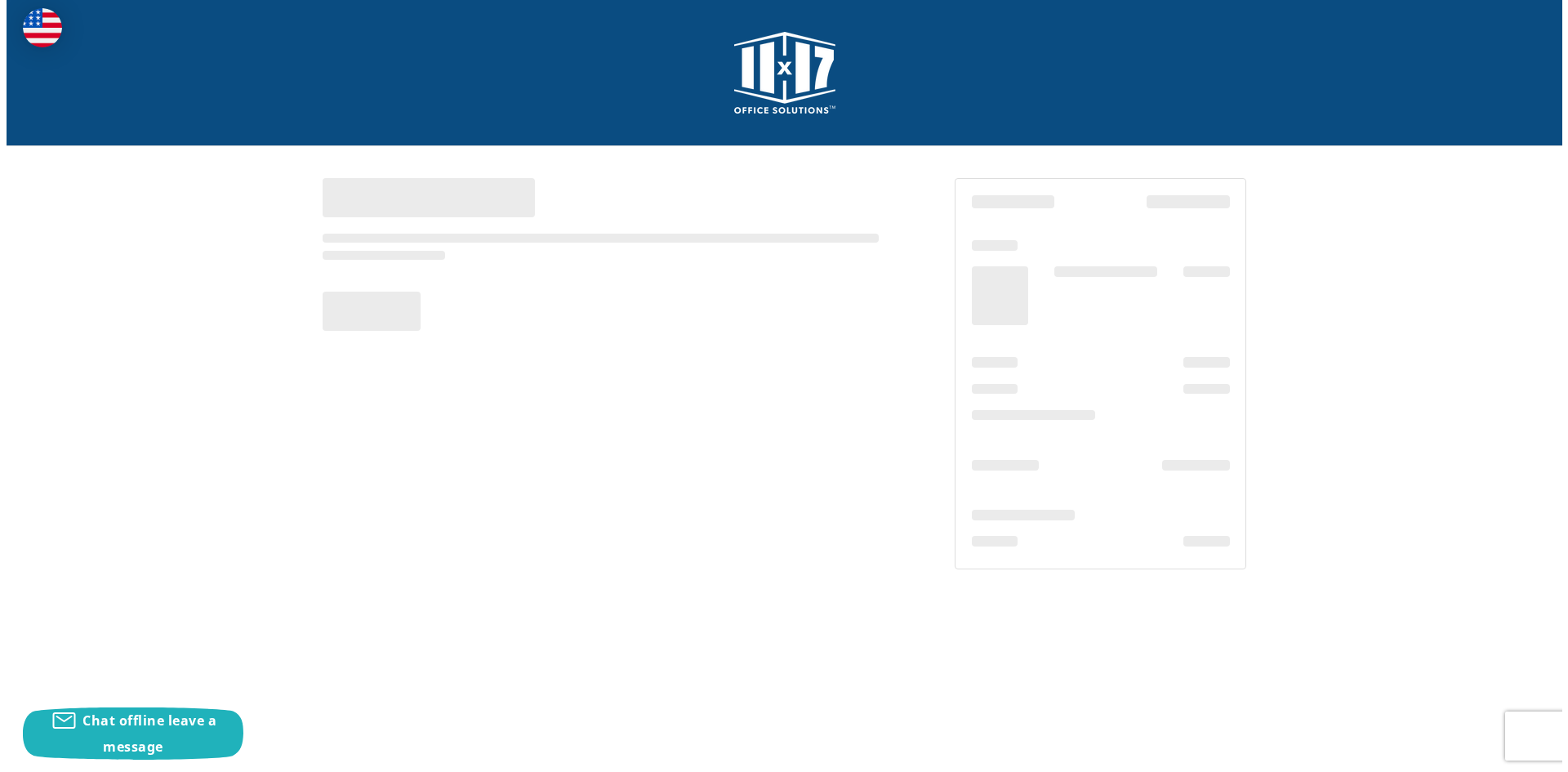
scroll to position [0, 0]
